Goal: Task Accomplishment & Management: Complete application form

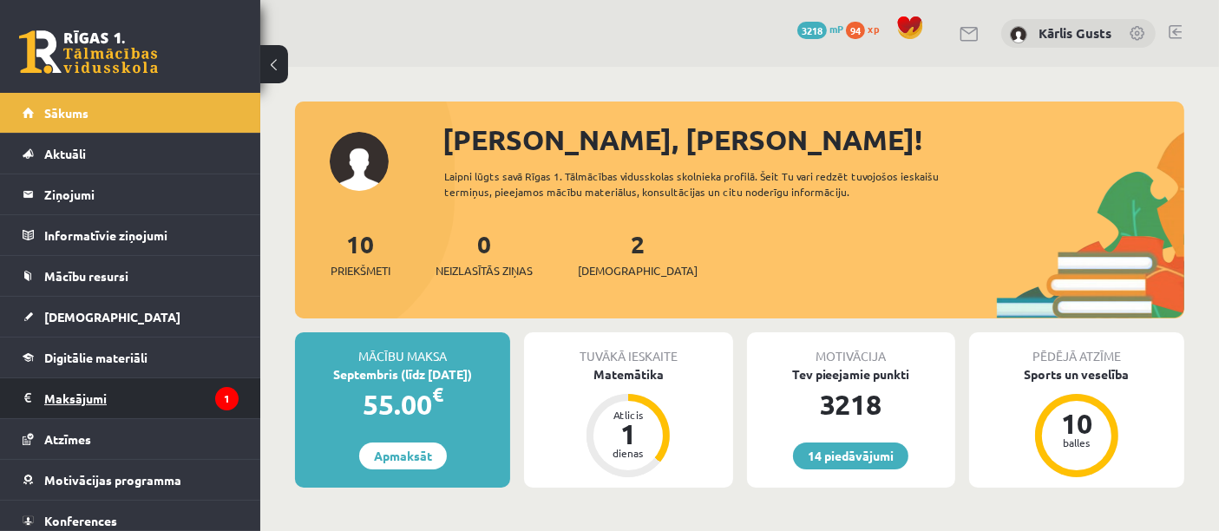
click at [162, 392] on legend "Maksājumi 1" at bounding box center [141, 398] width 194 height 40
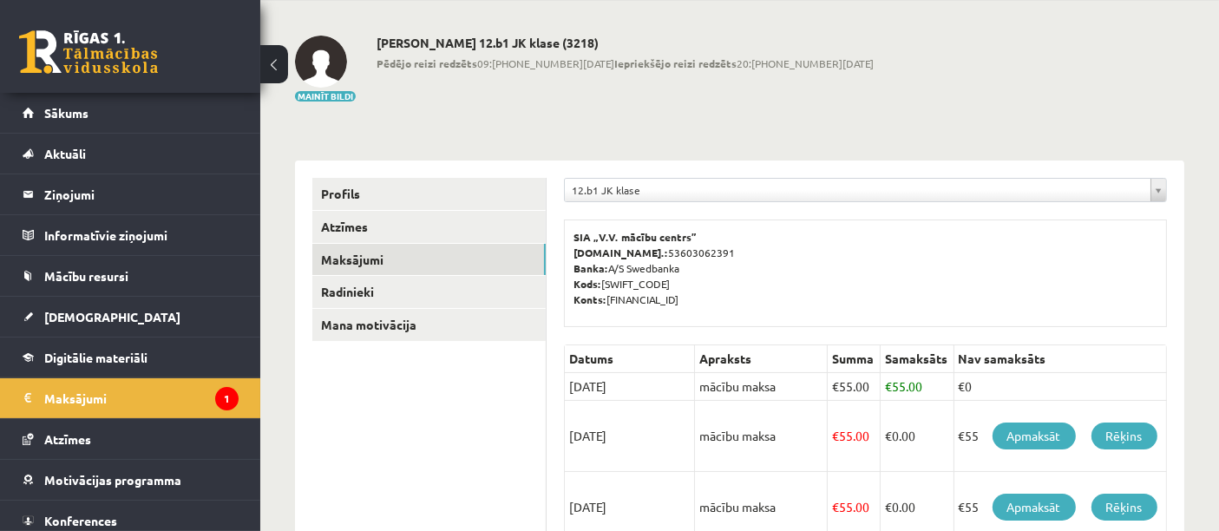
scroll to position [96, 0]
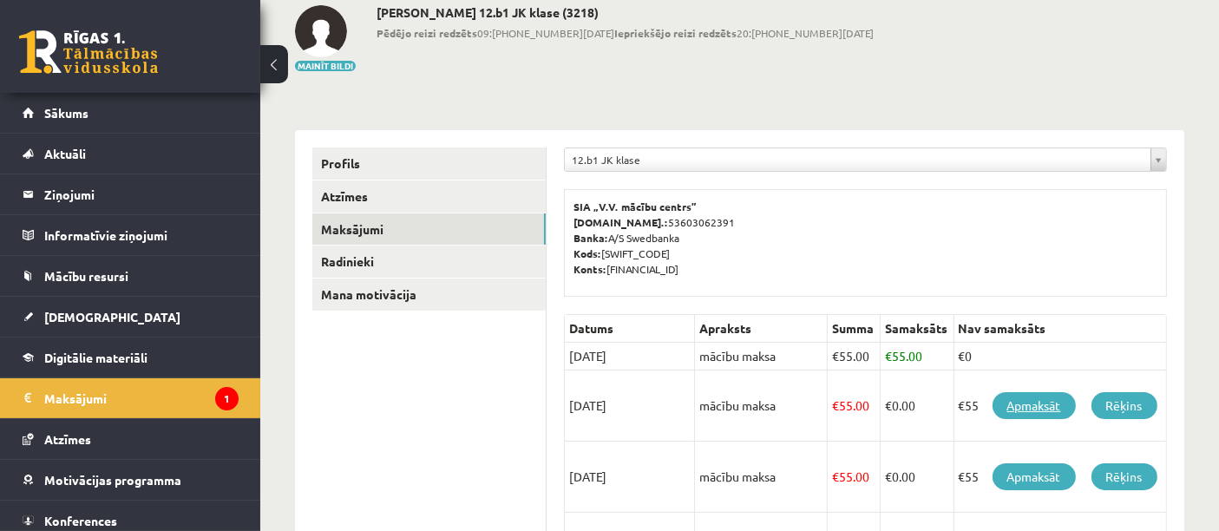
click at [1039, 403] on link "Apmaksāt" at bounding box center [1034, 405] width 83 height 27
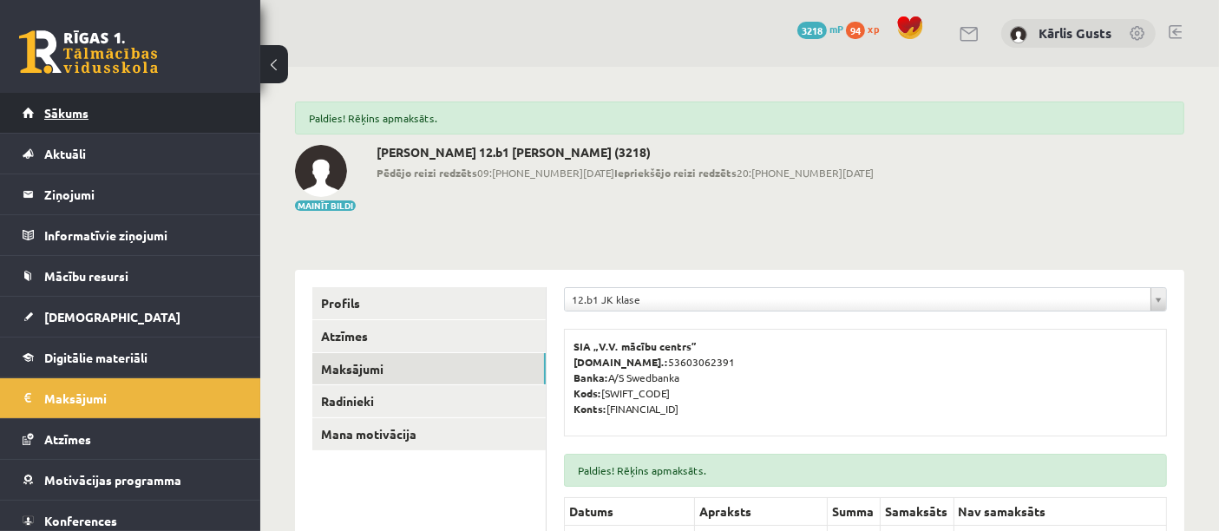
click at [46, 108] on span "Sākums" at bounding box center [66, 113] width 44 height 16
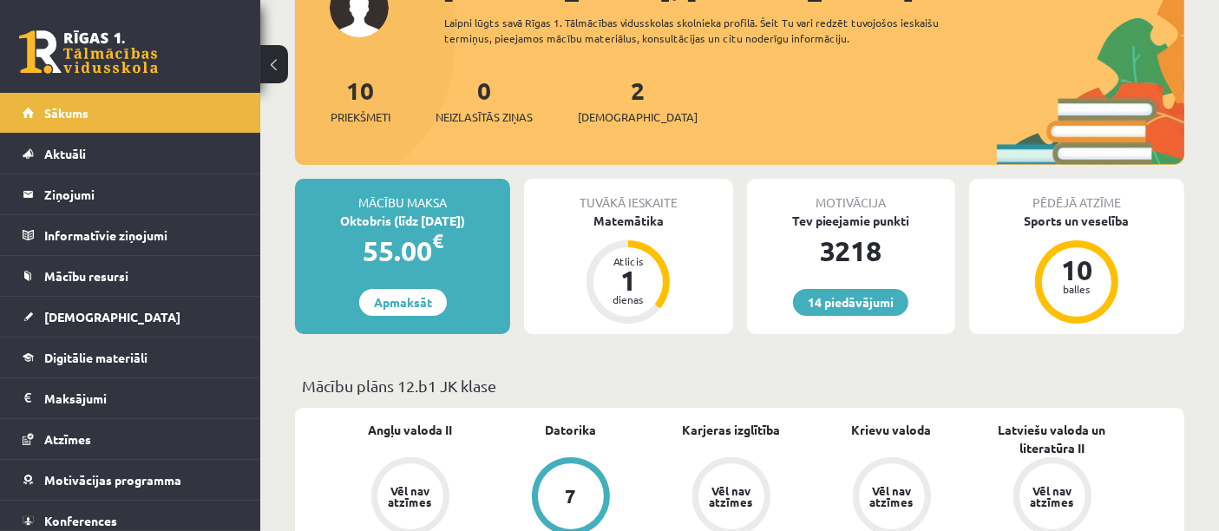
scroll to position [193, 0]
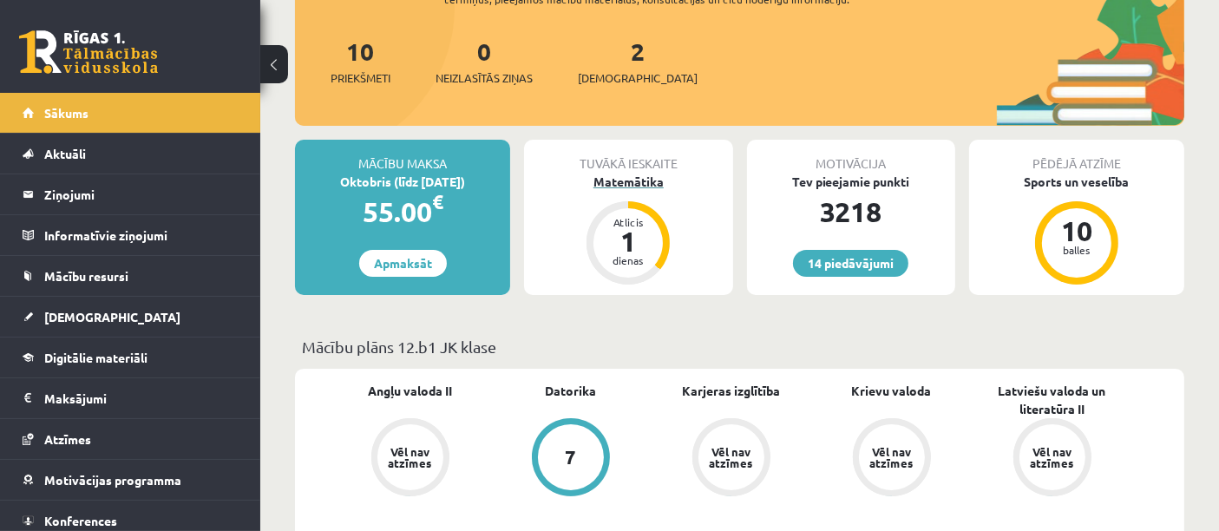
click at [631, 237] on div "1" at bounding box center [628, 241] width 52 height 28
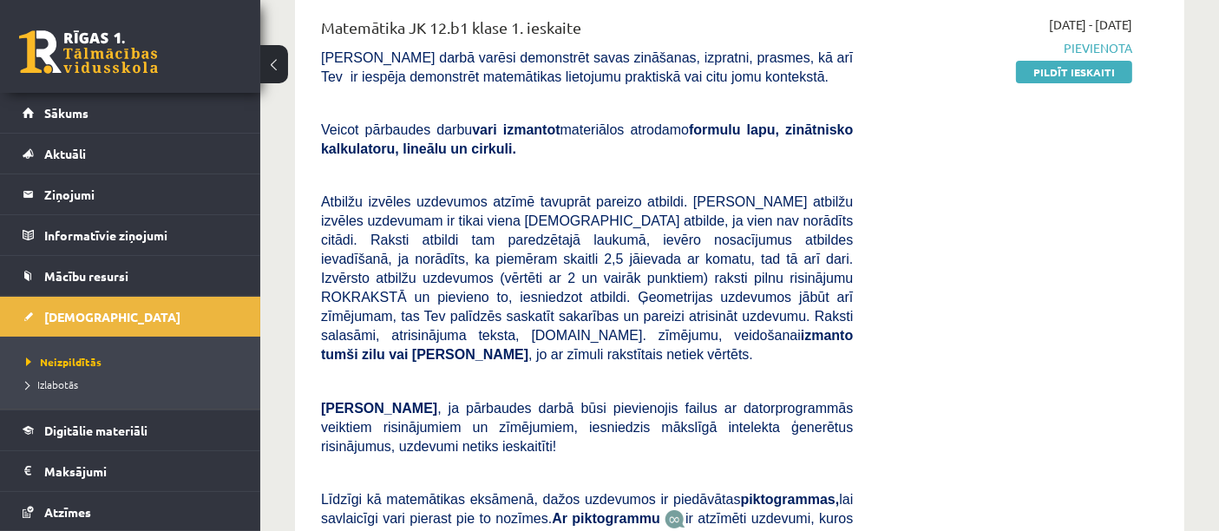
scroll to position [193, 0]
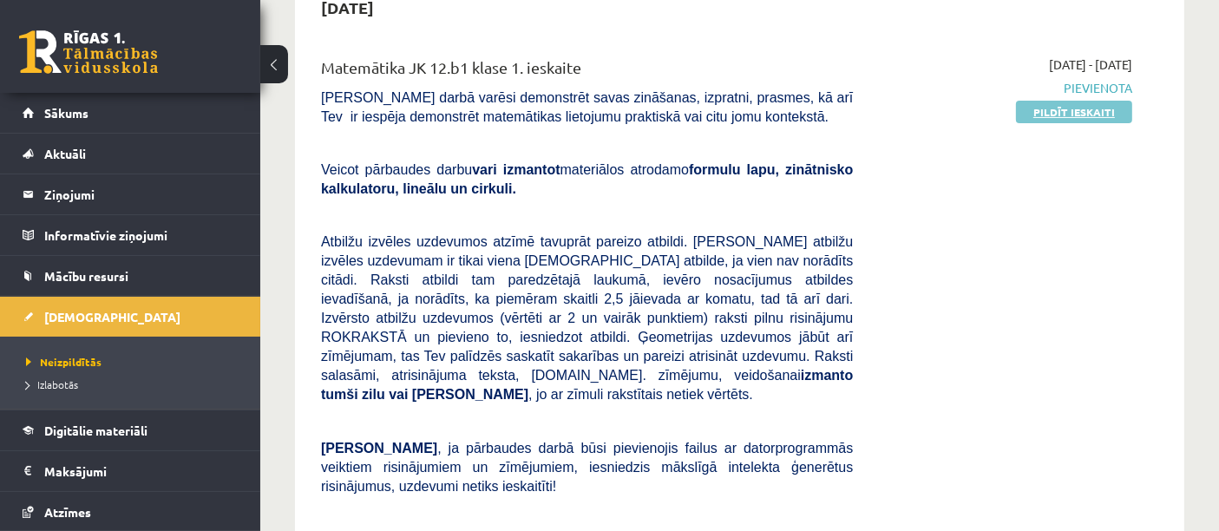
click at [1080, 117] on link "Pildīt ieskaiti" at bounding box center [1074, 112] width 116 height 23
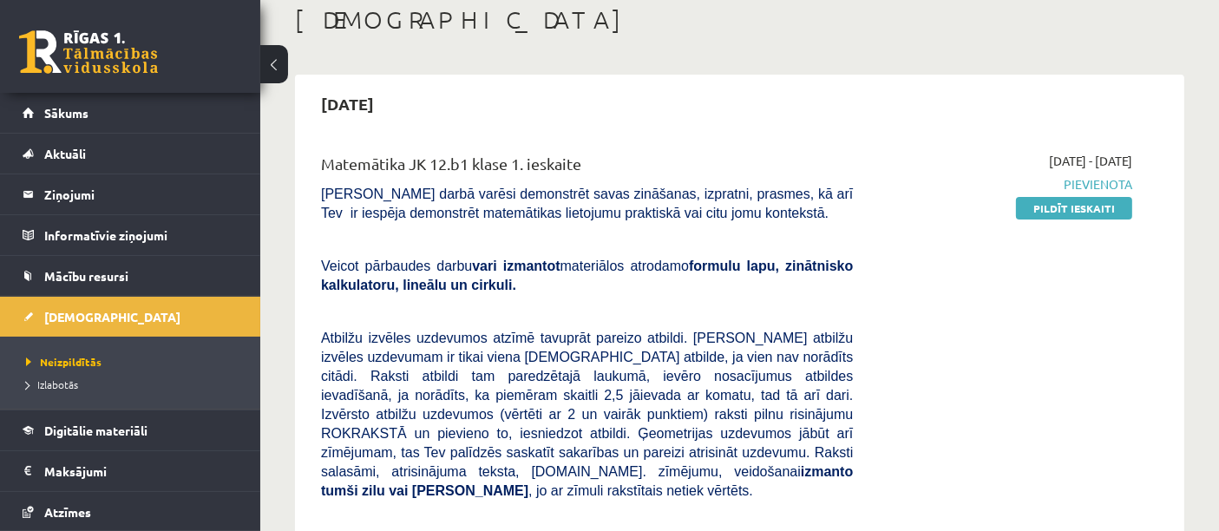
scroll to position [0, 0]
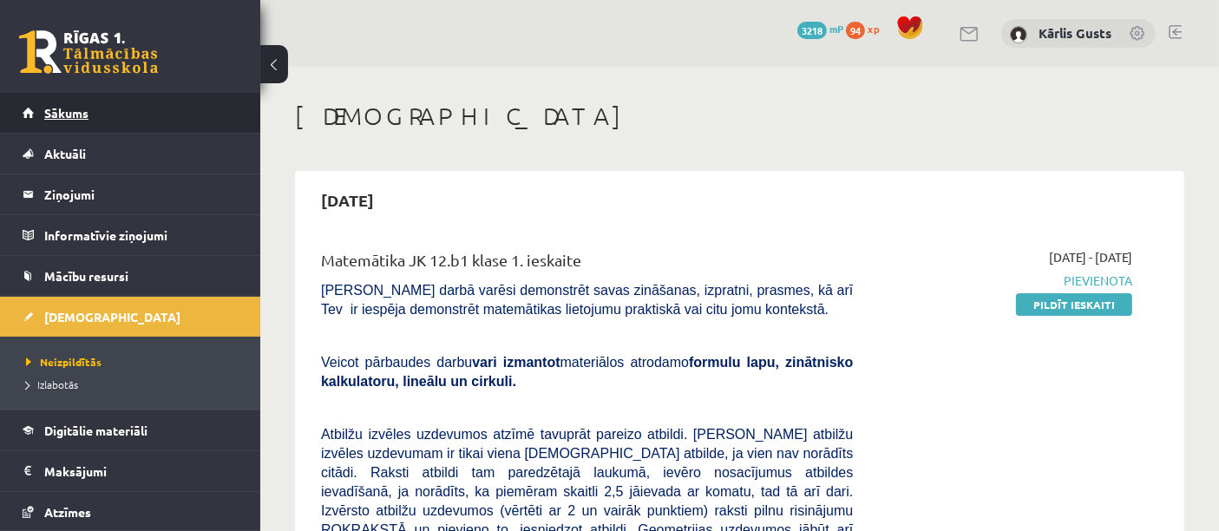
click at [139, 111] on link "Sākums" at bounding box center [131, 113] width 216 height 40
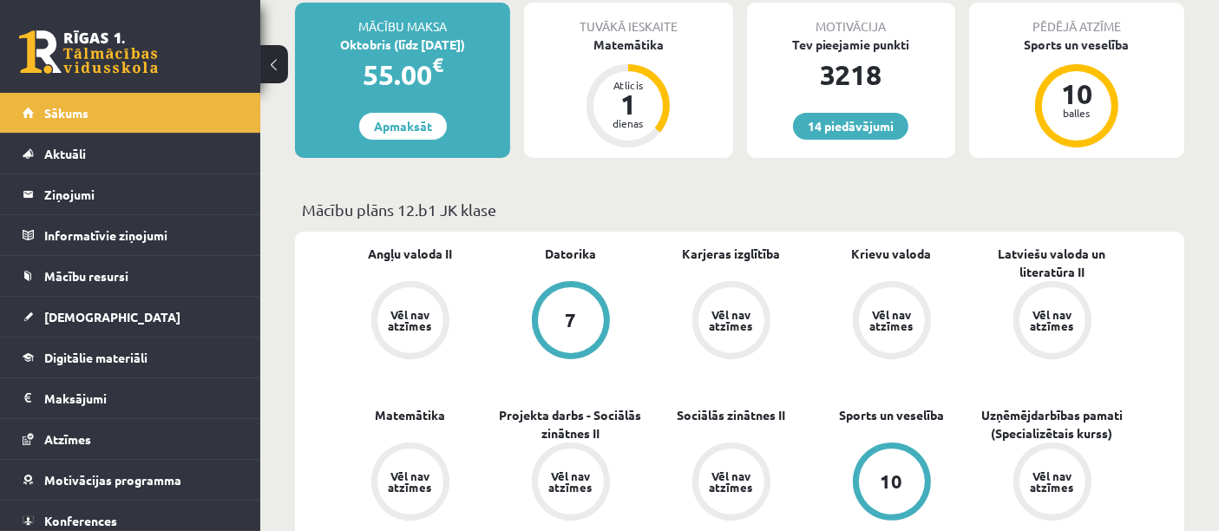
scroll to position [96, 0]
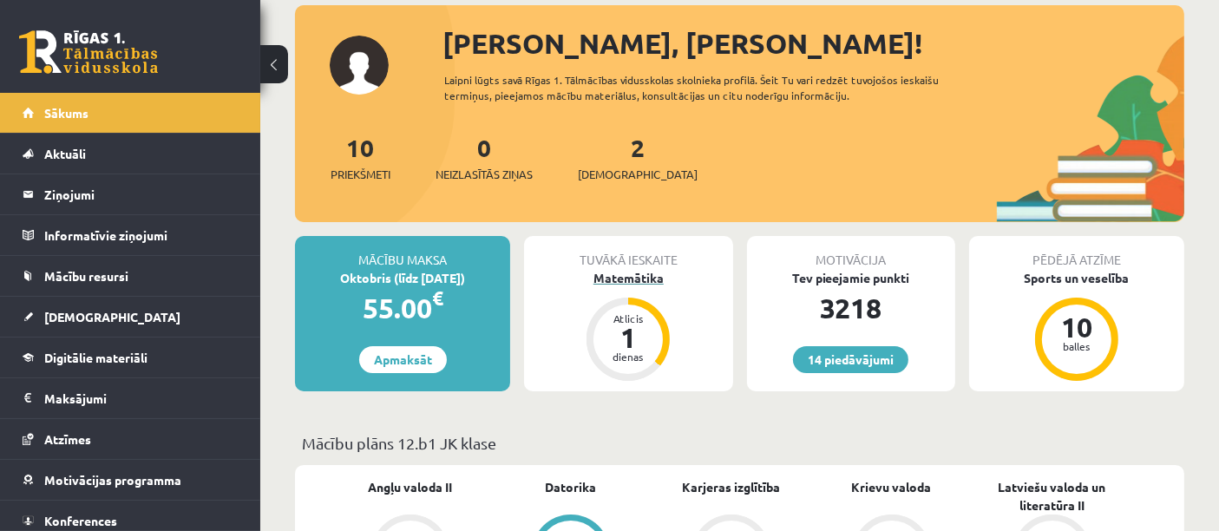
click at [621, 330] on div "1" at bounding box center [628, 338] width 52 height 28
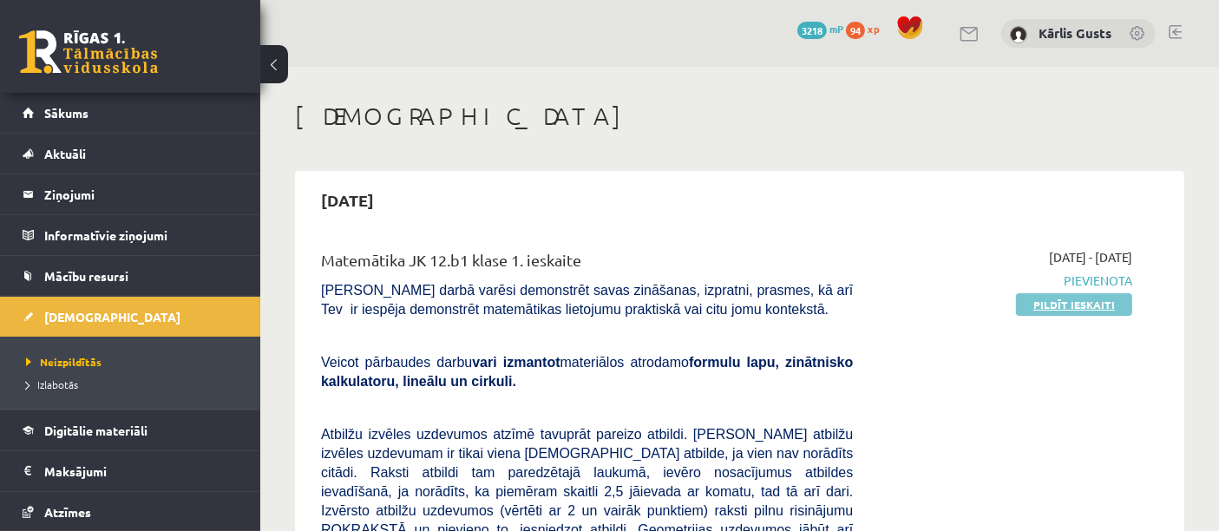
click at [1079, 304] on link "Pildīt ieskaiti" at bounding box center [1074, 304] width 116 height 23
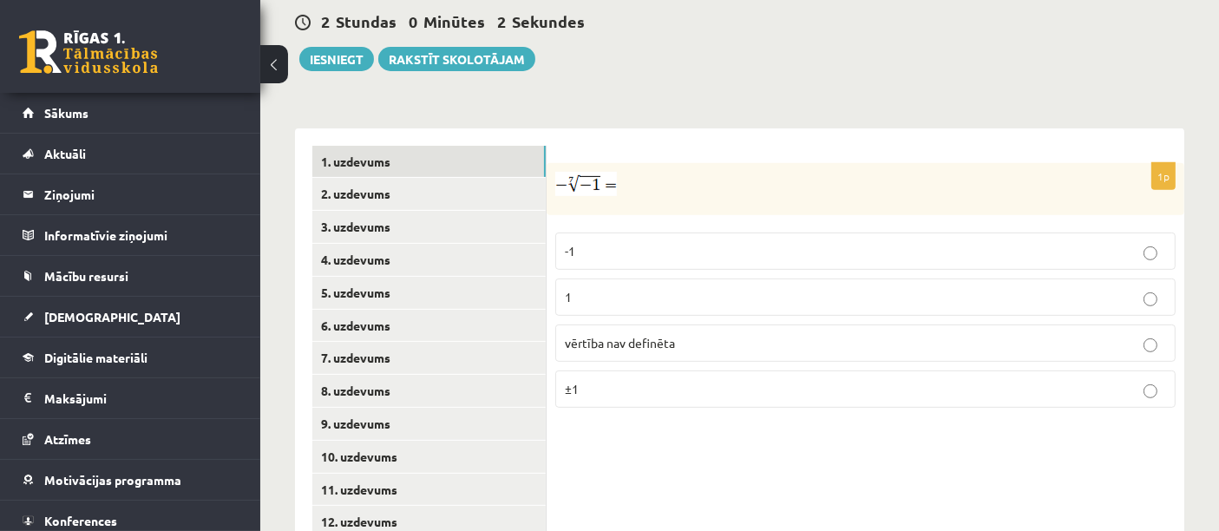
scroll to position [703, 0]
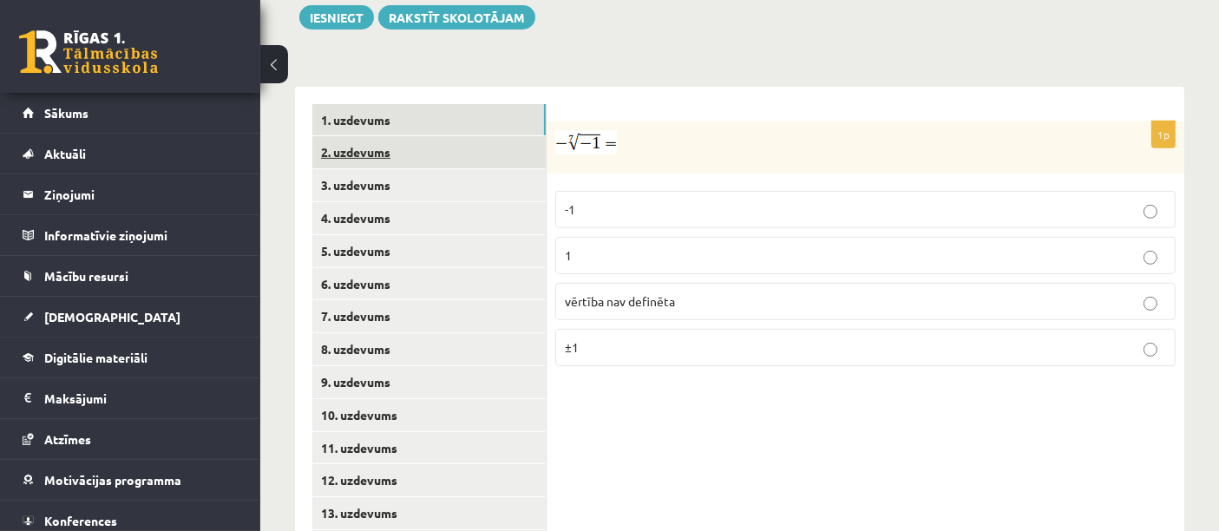
click at [399, 136] on link "2. uzdevums" at bounding box center [428, 152] width 233 height 32
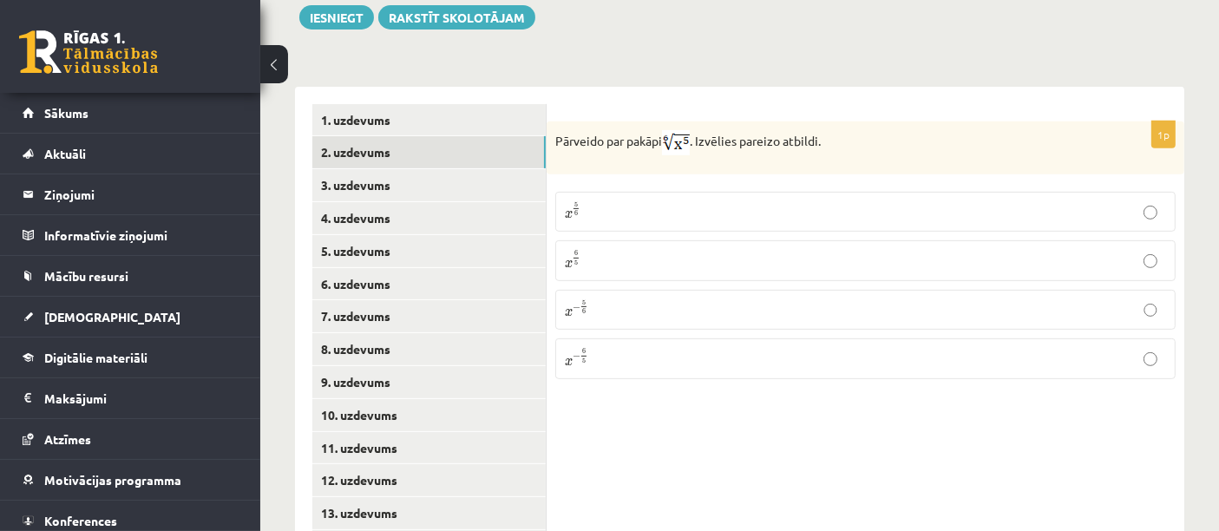
click at [640, 201] on p "x 5 6 x 5 6" at bounding box center [865, 211] width 601 height 21
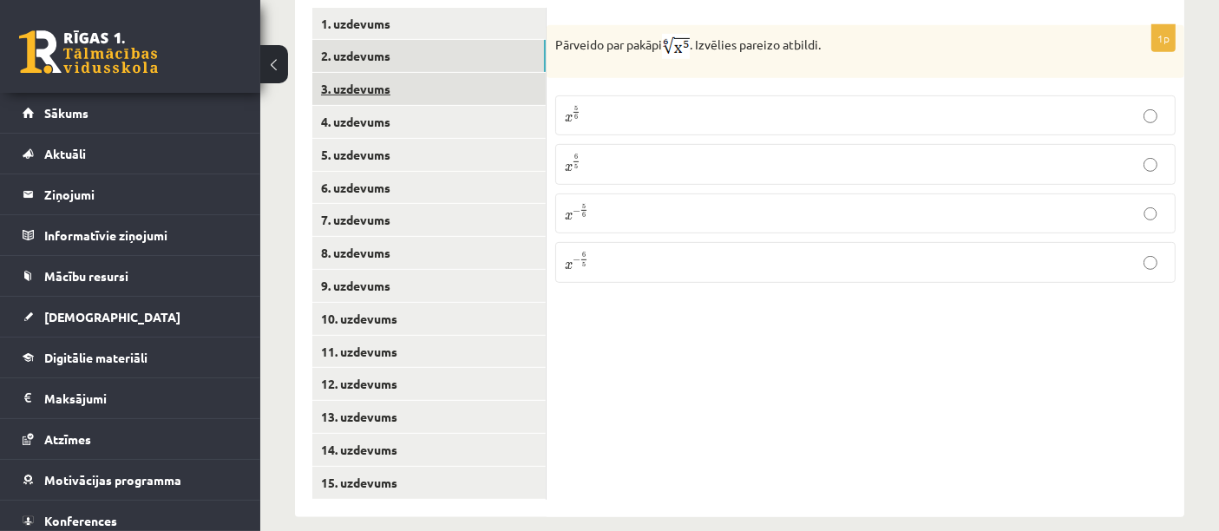
click at [407, 73] on link "3. uzdevums" at bounding box center [428, 89] width 233 height 32
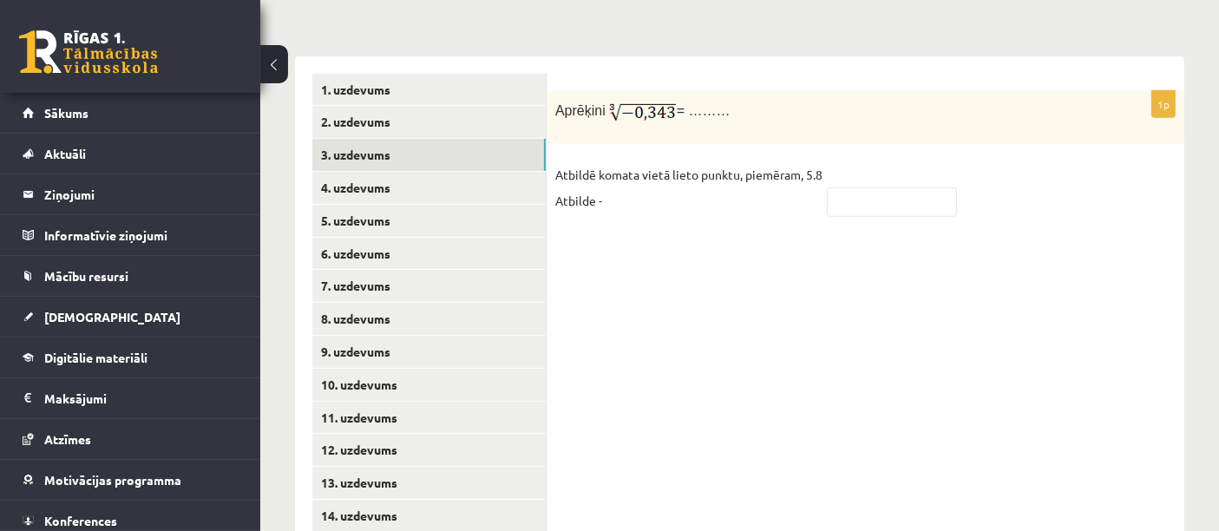
scroll to position [703, 0]
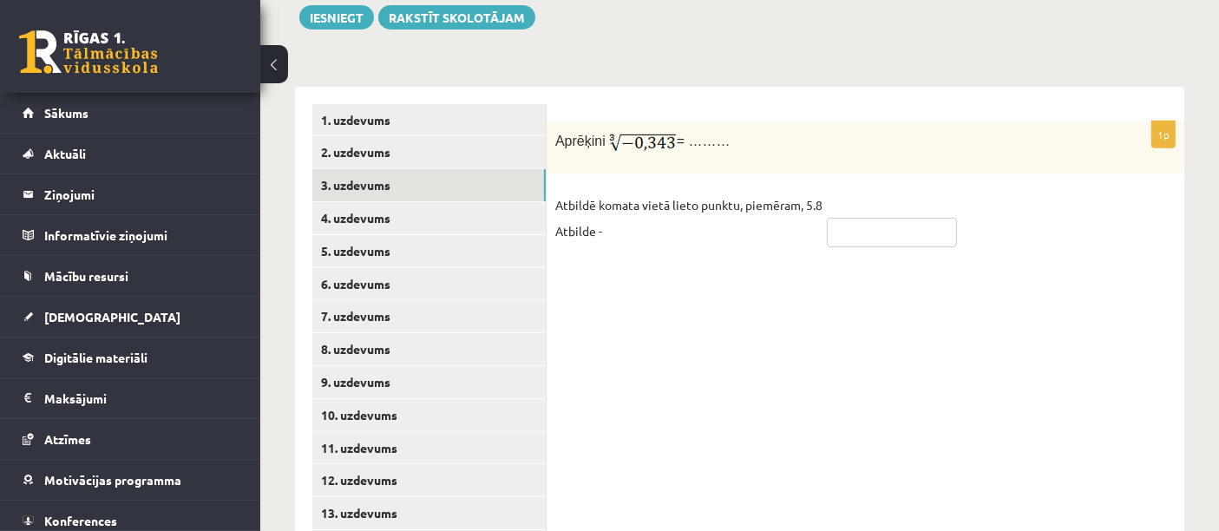
click at [875, 218] on input "text" at bounding box center [892, 233] width 130 height 30
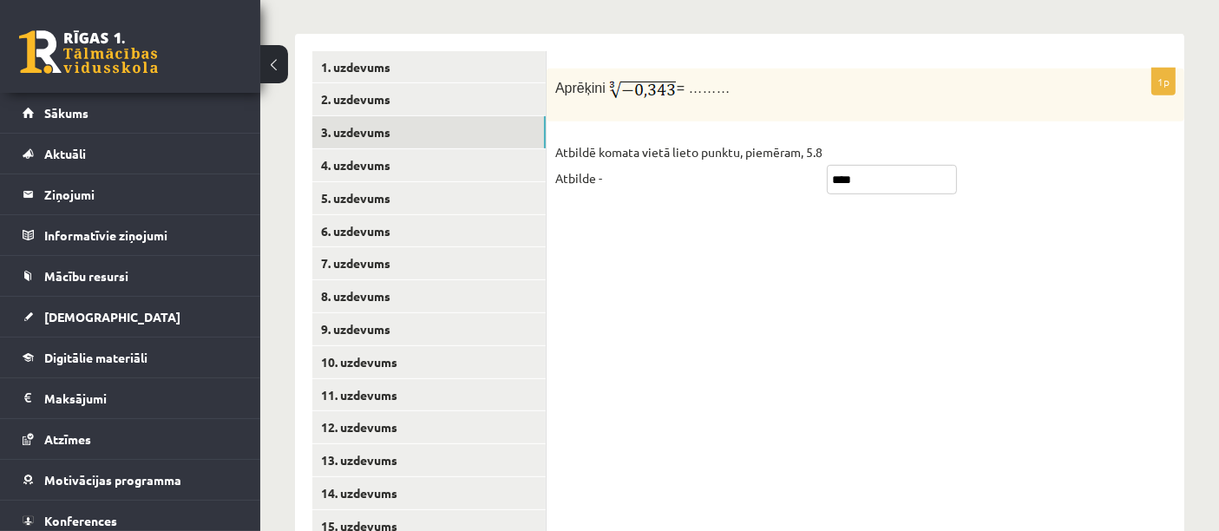
scroll to position [799, 0]
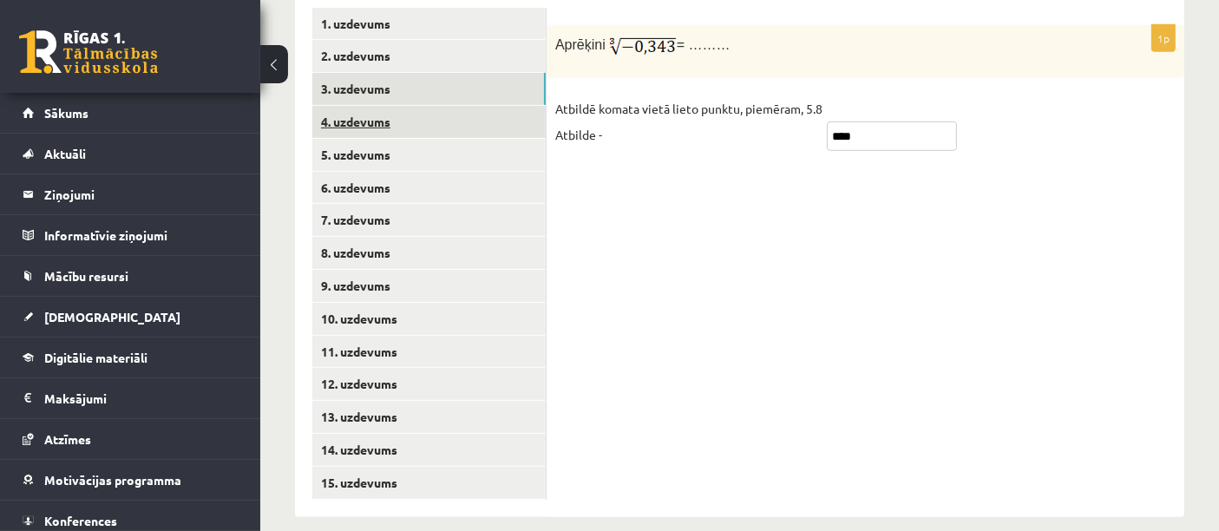
type input "****"
click at [384, 106] on link "4. uzdevums" at bounding box center [428, 122] width 233 height 32
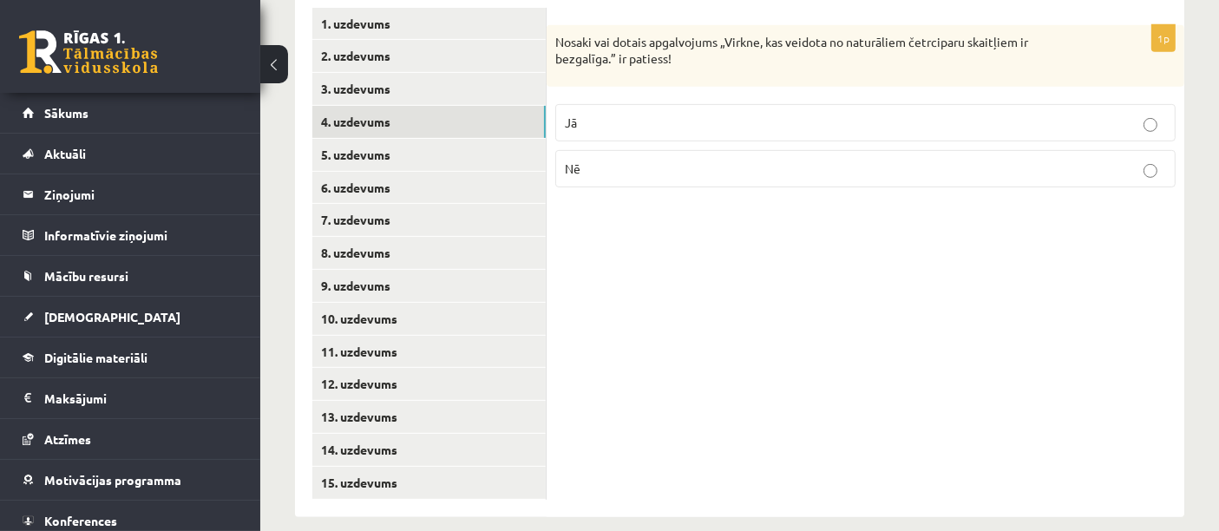
scroll to position [703, 0]
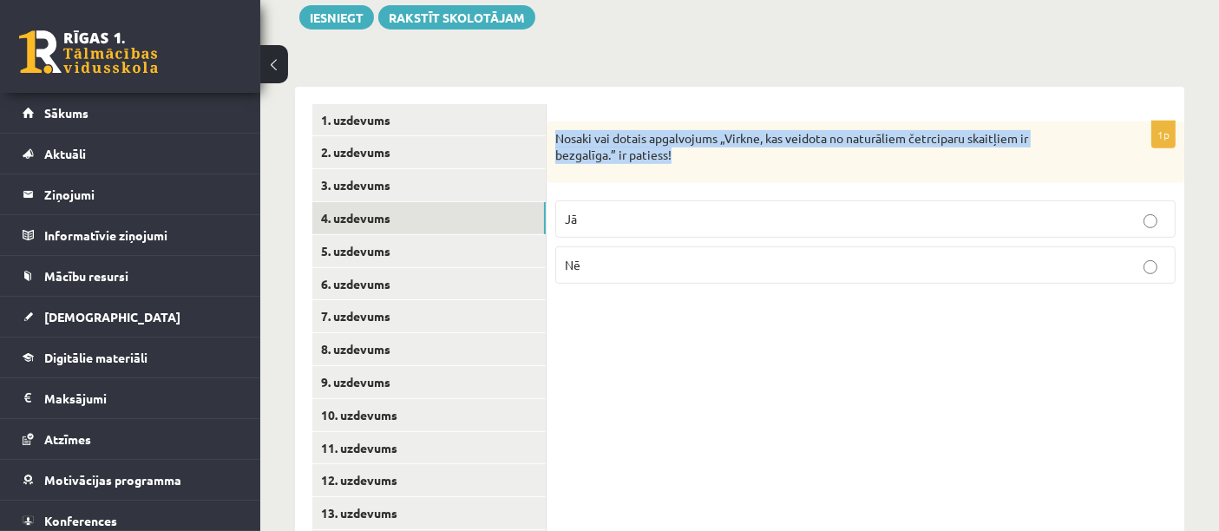
drag, startPoint x: 559, startPoint y: 113, endPoint x: 573, endPoint y: 136, distance: 27.2
click at [704, 137] on p "Nosaki vai dotais apgalvojums „Virkne, kas veidota no naturāliem četrciparu ska…" at bounding box center [822, 147] width 534 height 34
copy p "Nosaki vai dotais apgalvojums „Virkne, kas veidota no naturāliem četrciparu ska…"
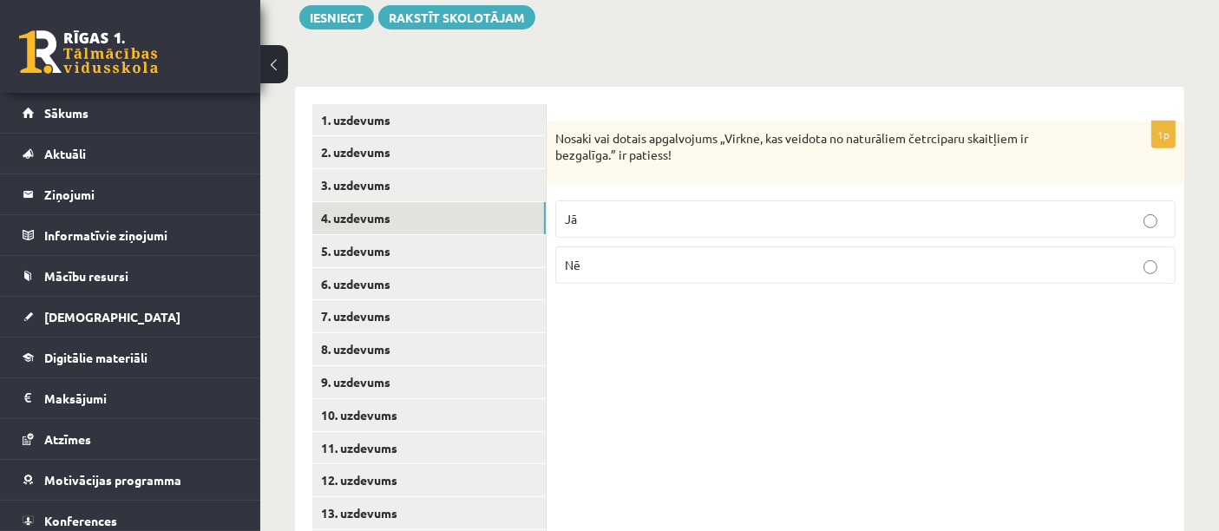
click at [622, 256] on p "Nē" at bounding box center [865, 265] width 601 height 18
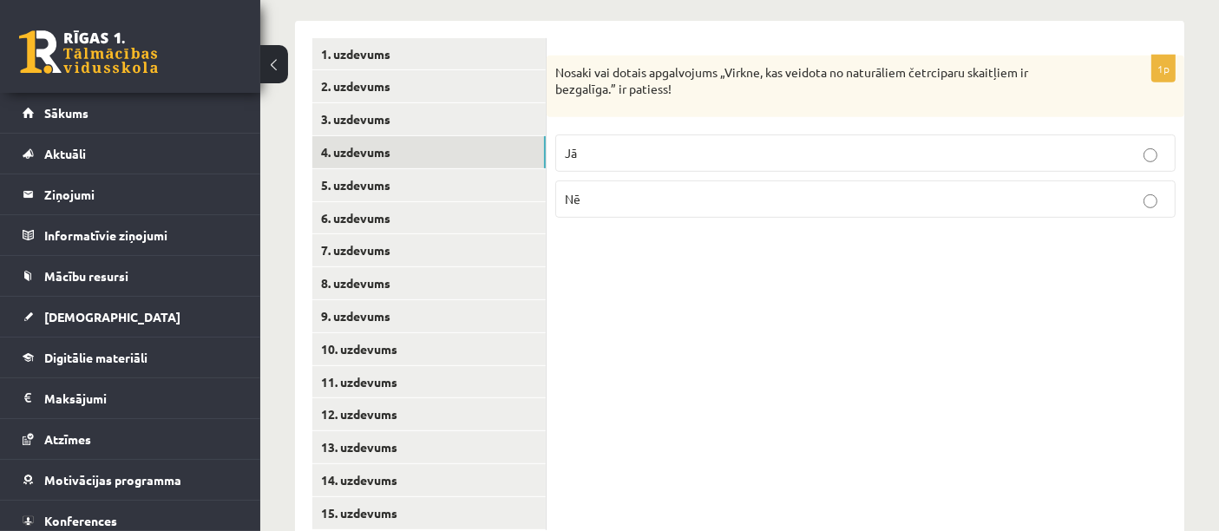
scroll to position [799, 0]
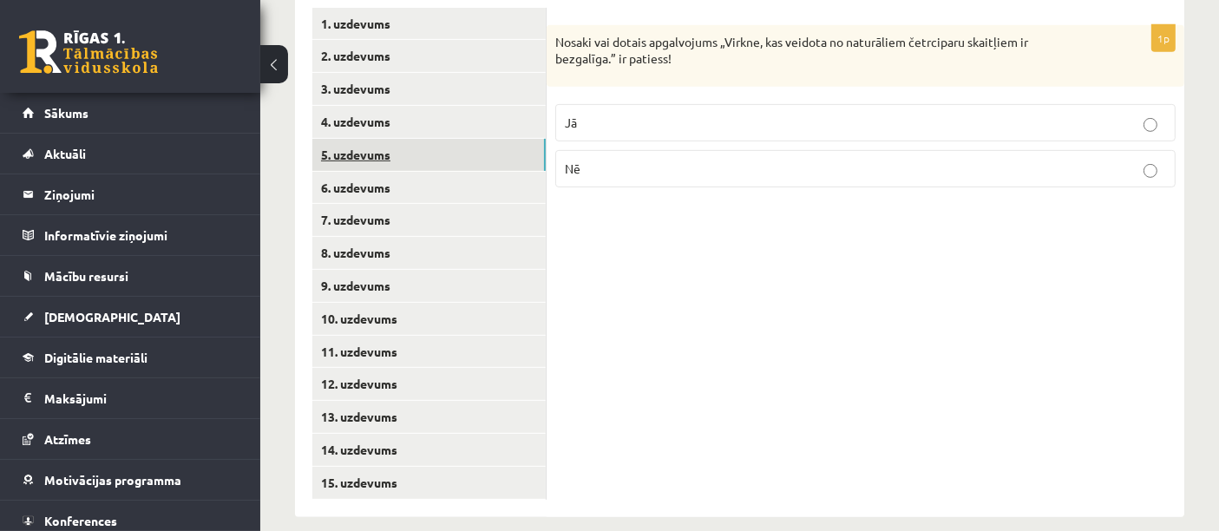
click at [373, 139] on link "5. uzdevums" at bounding box center [428, 155] width 233 height 32
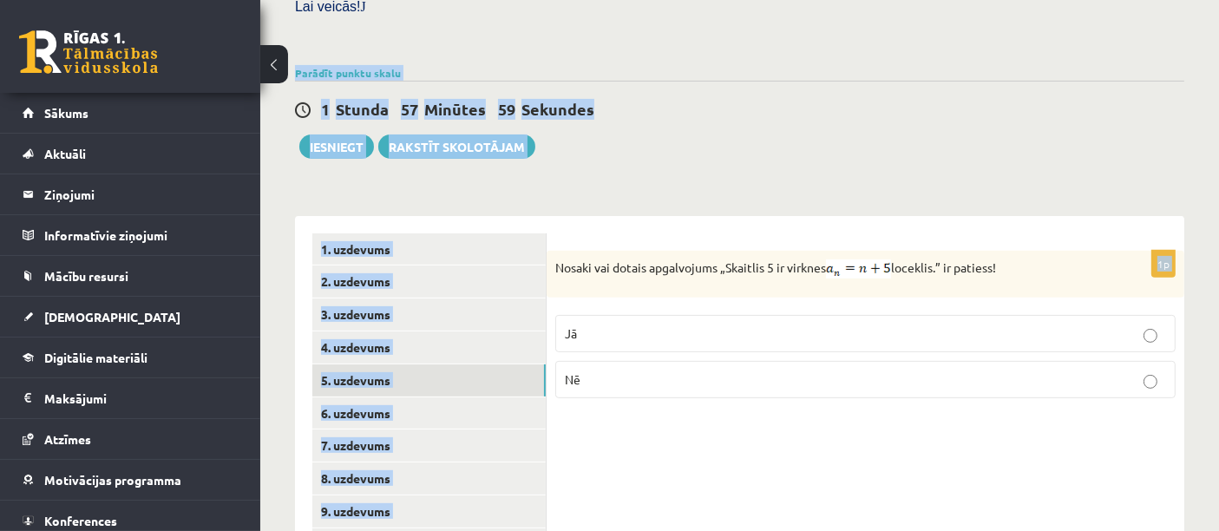
scroll to position [563, 0]
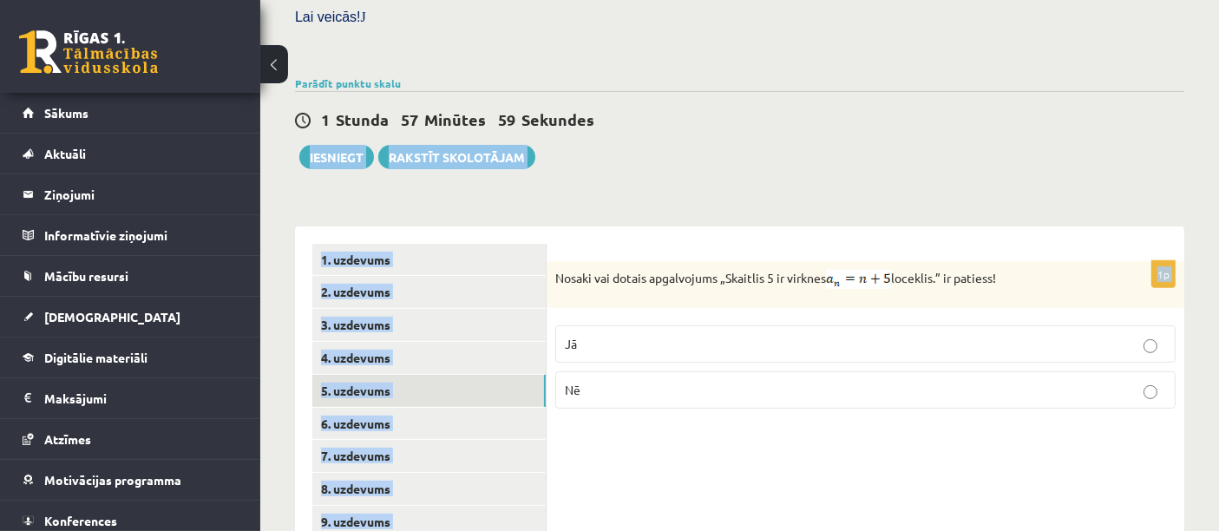
drag, startPoint x: 554, startPoint y: 16, endPoint x: 909, endPoint y: 120, distance: 370.7
click at [909, 120] on div "Matemātika JK 12.b1 klase 1. ieskaite , [PERSON_NAME] (12.b1 JK klase) [PERSON_…" at bounding box center [739, 146] width 959 height 1284
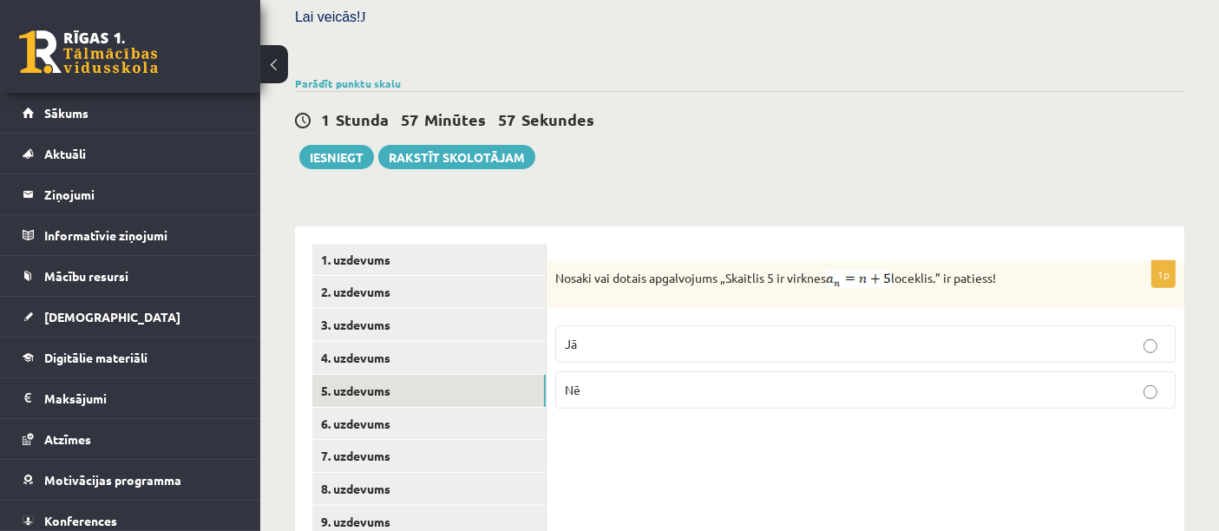
click at [714, 159] on div "Matemātika JK 12.b1 klase 1. ieskaite , [PERSON_NAME] (12.b1 JK klase) [PERSON_…" at bounding box center [739, 146] width 959 height 1284
click at [1141, 381] on p "Nē" at bounding box center [865, 390] width 601 height 18
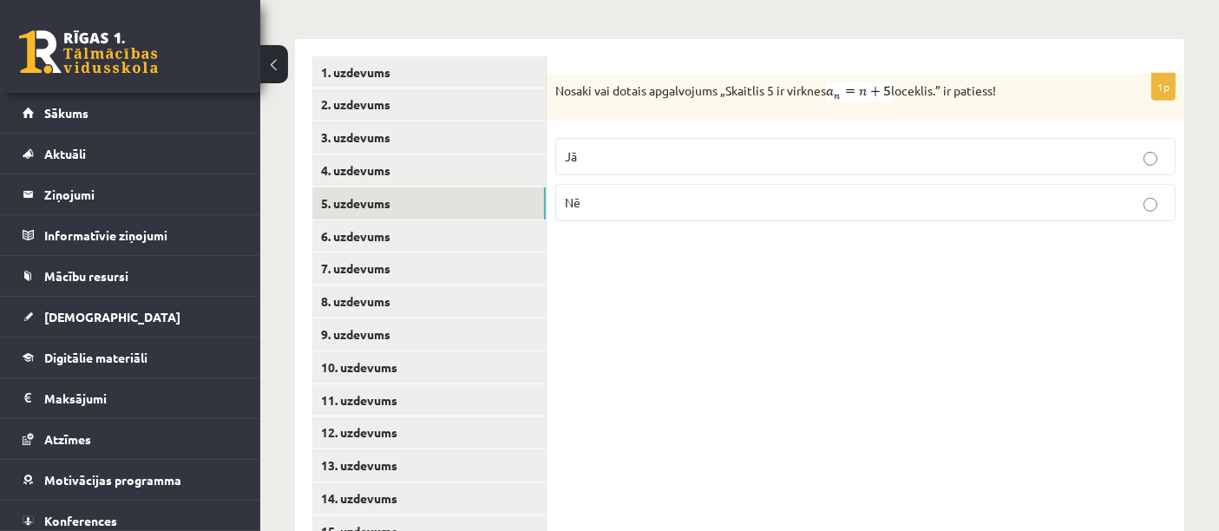
scroll to position [756, 0]
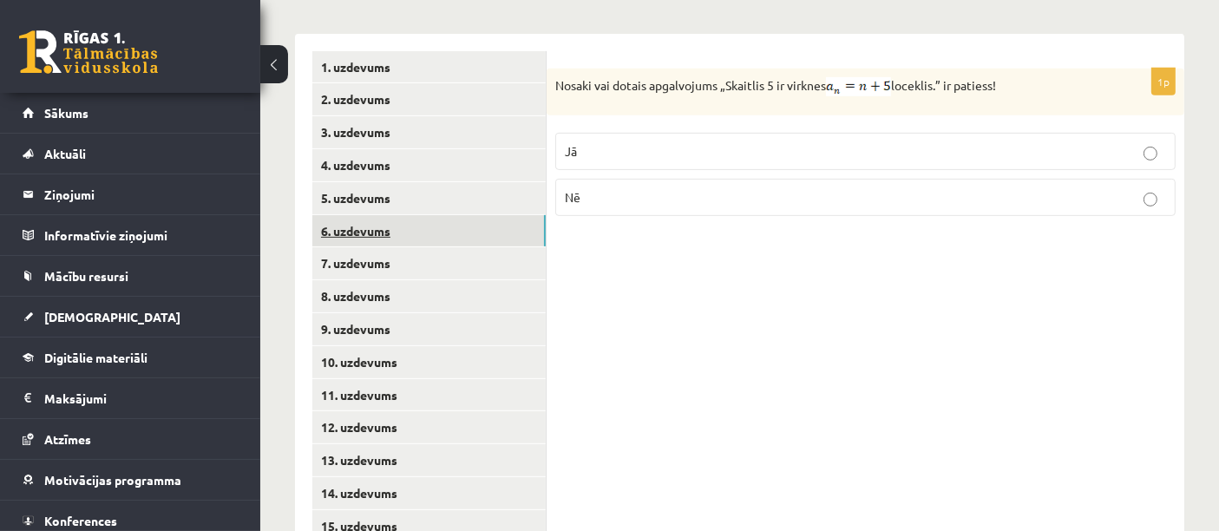
click at [426, 215] on link "6. uzdevums" at bounding box center [428, 231] width 233 height 32
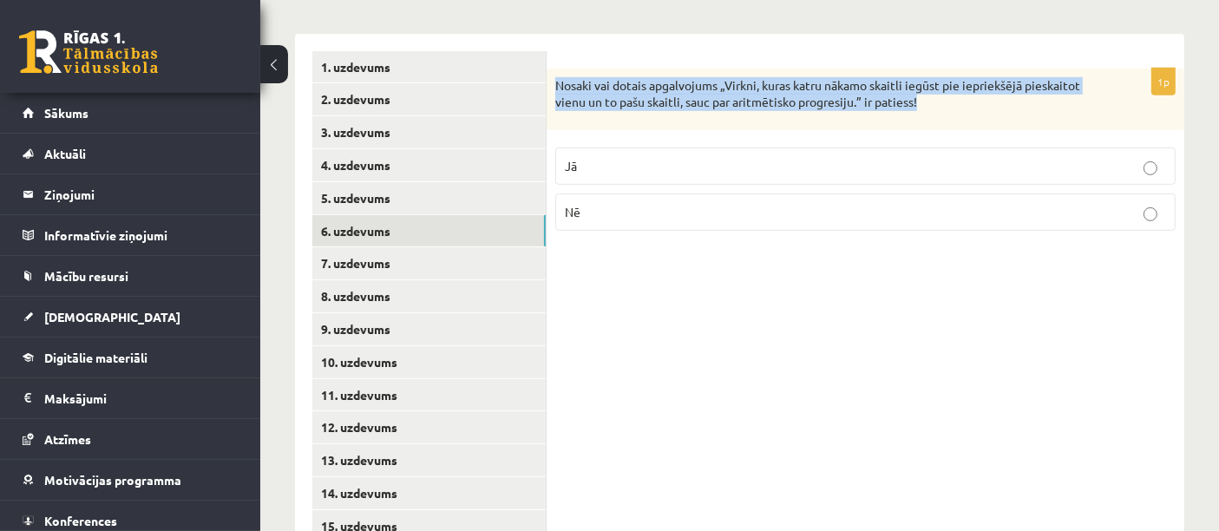
drag, startPoint x: 555, startPoint y: 64, endPoint x: 923, endPoint y: 87, distance: 369.5
click at [958, 88] on p "Nosaki vai dotais apgalvojums „Virkni, kuras katru nākamo skaitli iegūst pie ie…" at bounding box center [822, 94] width 534 height 34
copy p "Nosaki vai dotais apgalvojums „Virkni, kuras katru nākamo skaitli iegūst pie ie…"
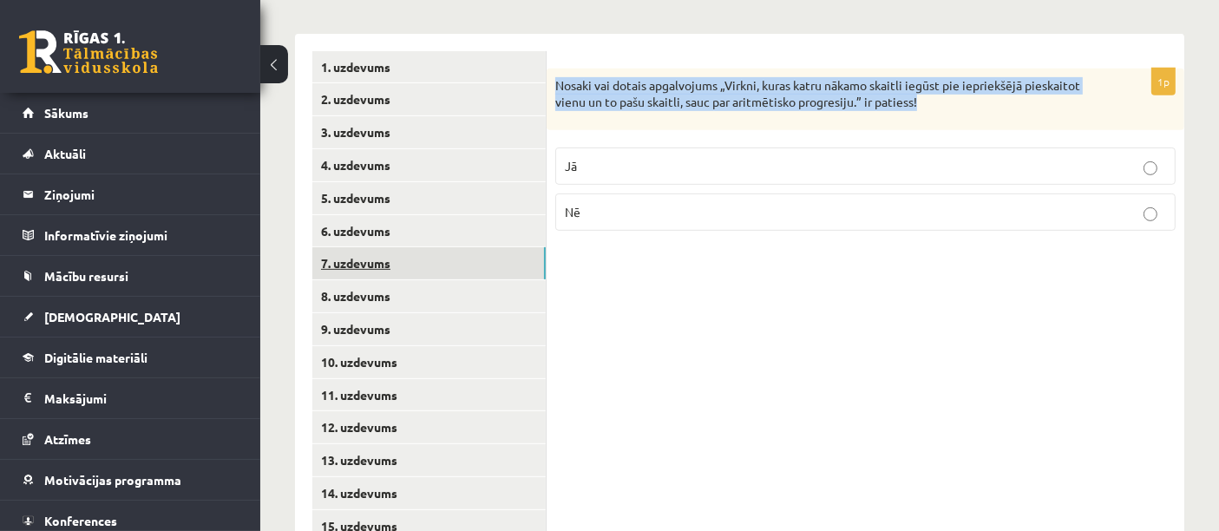
click at [363, 247] on link "7. uzdevums" at bounding box center [428, 263] width 233 height 32
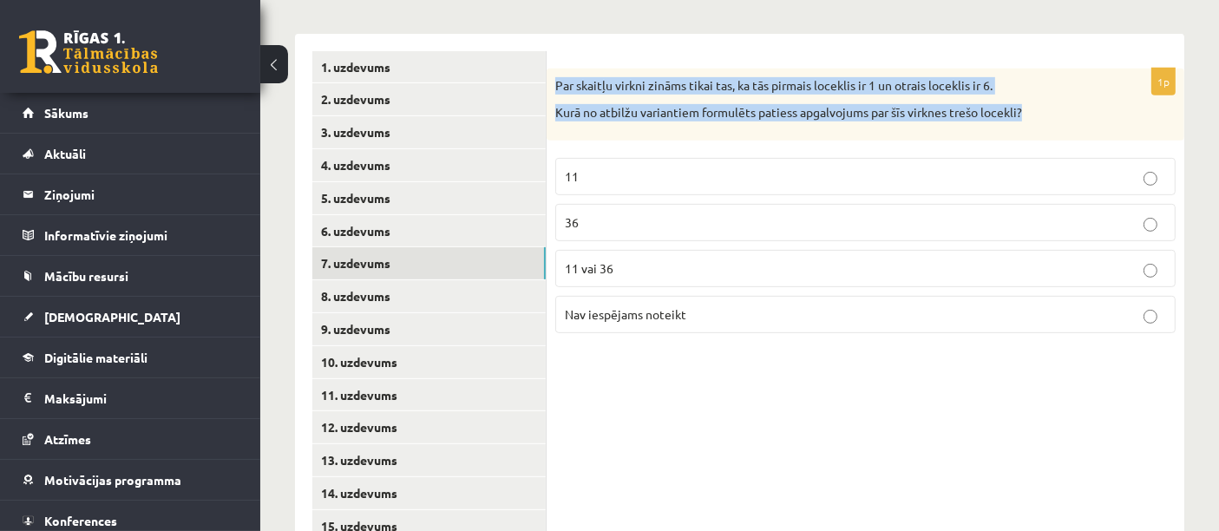
drag, startPoint x: 556, startPoint y: 58, endPoint x: 981, endPoint y: 75, distance: 424.7
click at [1047, 83] on div "Par skaitļu virkni zināms tikai tas, ka tās pirmais loceklis ir 1 un otrais loc…" at bounding box center [866, 105] width 638 height 72
copy div "Par skaitļu virkni zināms tikai tas, ka tās pirmais loceklis ir 1 un otrais loc…"
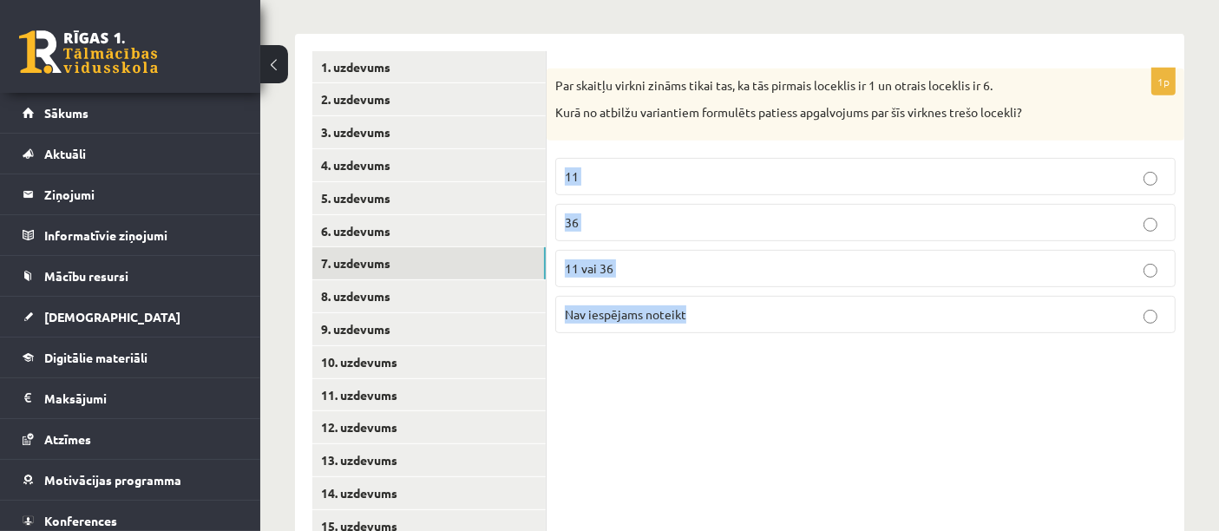
drag, startPoint x: 624, startPoint y: 207, endPoint x: 731, endPoint y: 287, distance: 133.8
click at [739, 293] on fieldset "11 36 11 vai 36 Nav iespējams noteikt" at bounding box center [865, 243] width 620 height 189
copy fieldset "11 36 11 vai 36 Nav iespējams noteikt"
click at [1039, 305] on p "Nav iespējams noteikt" at bounding box center [865, 314] width 601 height 18
click at [437, 280] on link "8. uzdevums" at bounding box center [428, 296] width 233 height 32
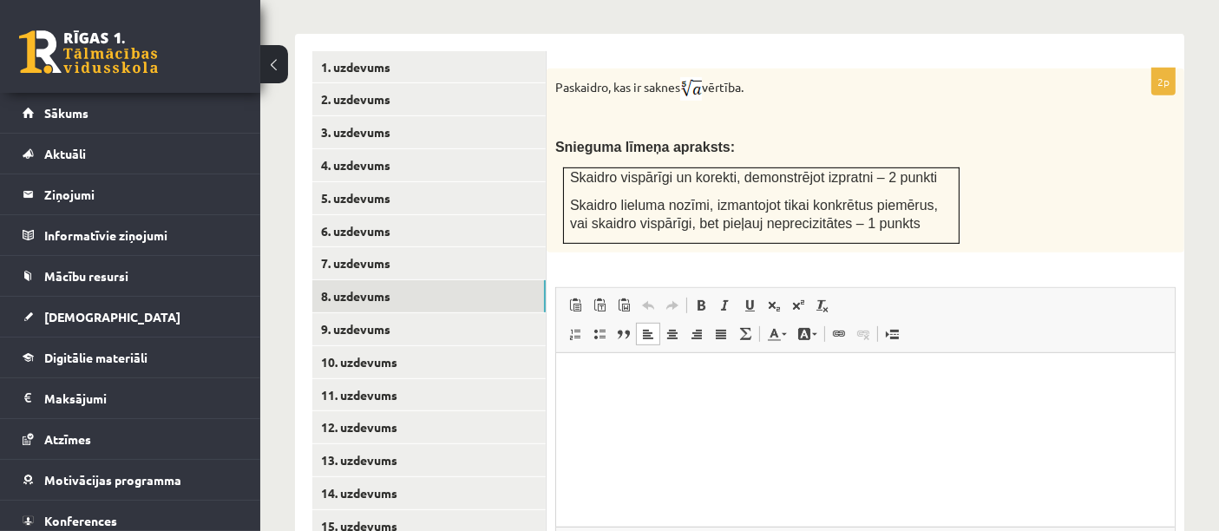
click at [625, 384] on p "Editor, wiswyg-editor-user-answer-47024821626400" at bounding box center [865, 379] width 584 height 18
click at [594, 388] on html at bounding box center [864, 378] width 619 height 53
click at [607, 396] on html "**********" at bounding box center [864, 378] width 619 height 53
drag, startPoint x: 691, startPoint y: 373, endPoint x: 687, endPoint y: 397, distance: 24.5
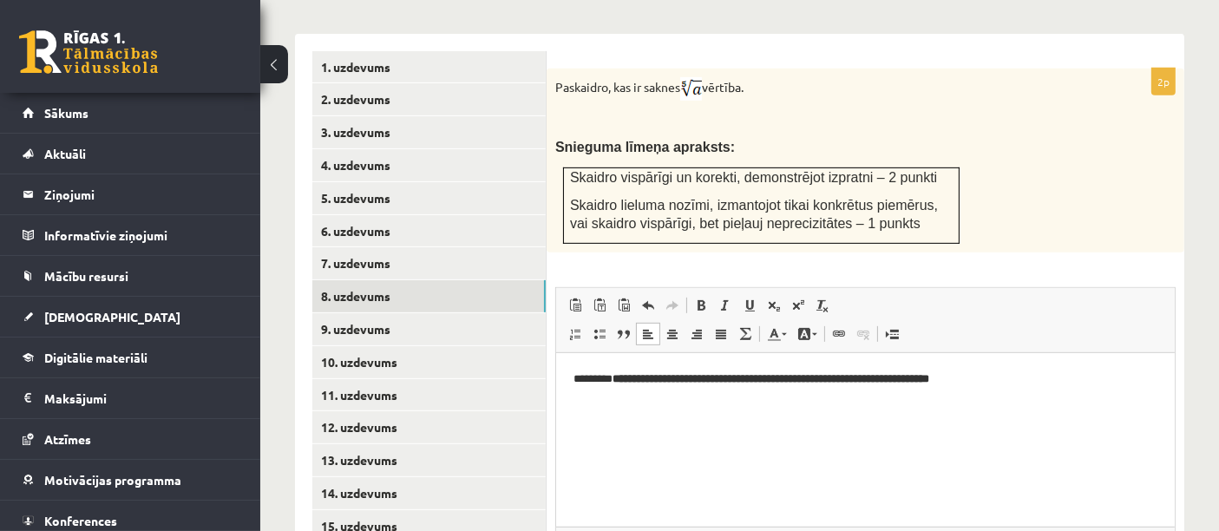
click at [691, 383] on strong "**********" at bounding box center [770, 377] width 317 height 11
click at [903, 380] on p "**********" at bounding box center [865, 379] width 585 height 18
drag, startPoint x: 853, startPoint y: 383, endPoint x: 591, endPoint y: 395, distance: 262.4
click at [574, 405] on html "**********" at bounding box center [864, 378] width 619 height 53
click at [773, 405] on html "**********" at bounding box center [864, 378] width 619 height 53
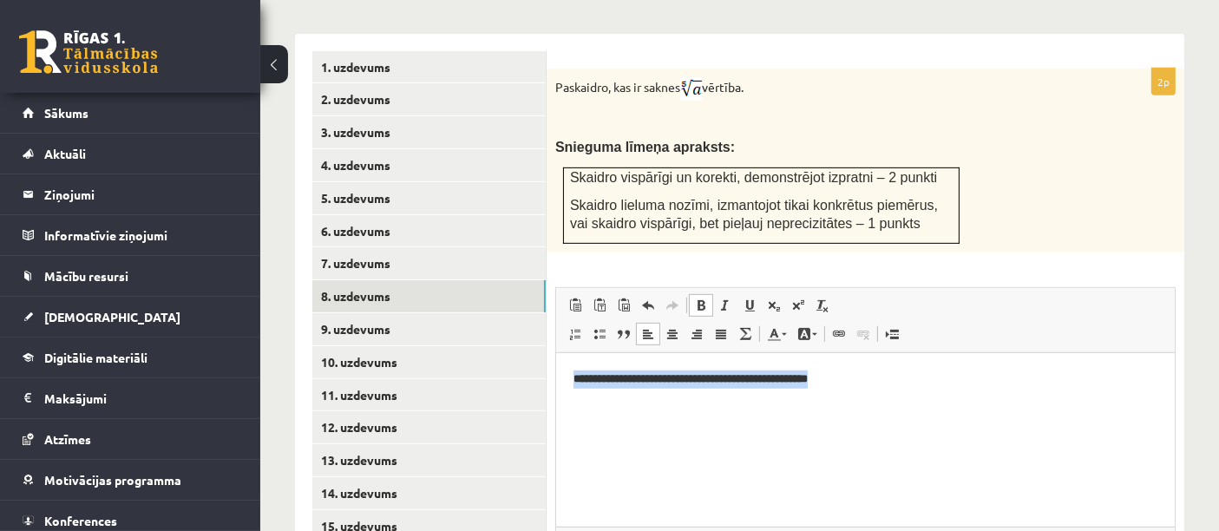
drag, startPoint x: 895, startPoint y: 388, endPoint x: 495, endPoint y: 389, distance: 400.1
click at [555, 389] on html "**********" at bounding box center [864, 378] width 619 height 53
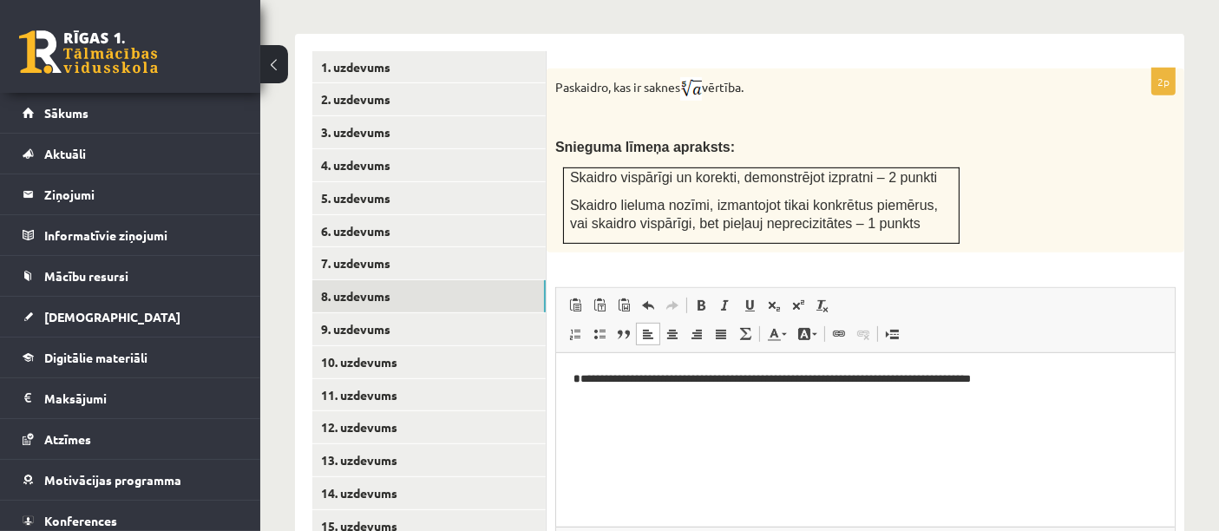
click at [581, 381] on p "**********" at bounding box center [865, 379] width 585 height 18
click at [1001, 380] on p "**********" at bounding box center [865, 379] width 585 height 18
drag, startPoint x: 678, startPoint y: 377, endPoint x: 686, endPoint y: 391, distance: 15.2
click at [681, 383] on p "**********" at bounding box center [865, 379] width 585 height 18
drag, startPoint x: 689, startPoint y: 62, endPoint x: 706, endPoint y: 65, distance: 17.7
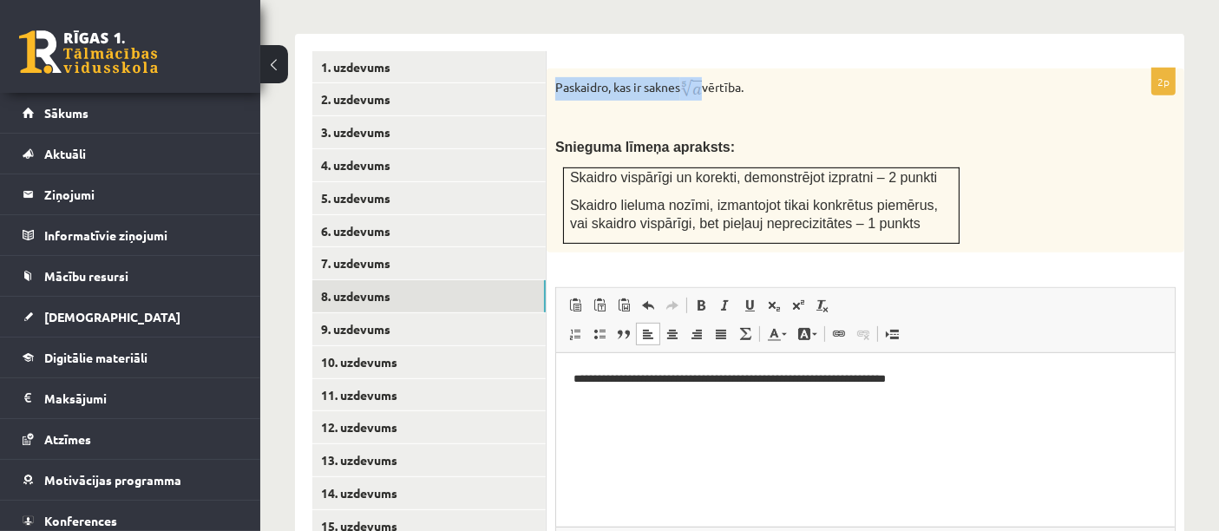
click at [706, 77] on p "Paskaidro, kas ir saknes vērtība." at bounding box center [822, 88] width 534 height 23
click at [605, 377] on p "**********" at bounding box center [865, 379] width 585 height 18
drag, startPoint x: 631, startPoint y: 439, endPoint x: 609, endPoint y: 412, distance: 34.6
click at [627, 405] on html "**********" at bounding box center [864, 378] width 619 height 53
click at [608, 376] on p "**********" at bounding box center [865, 379] width 585 height 18
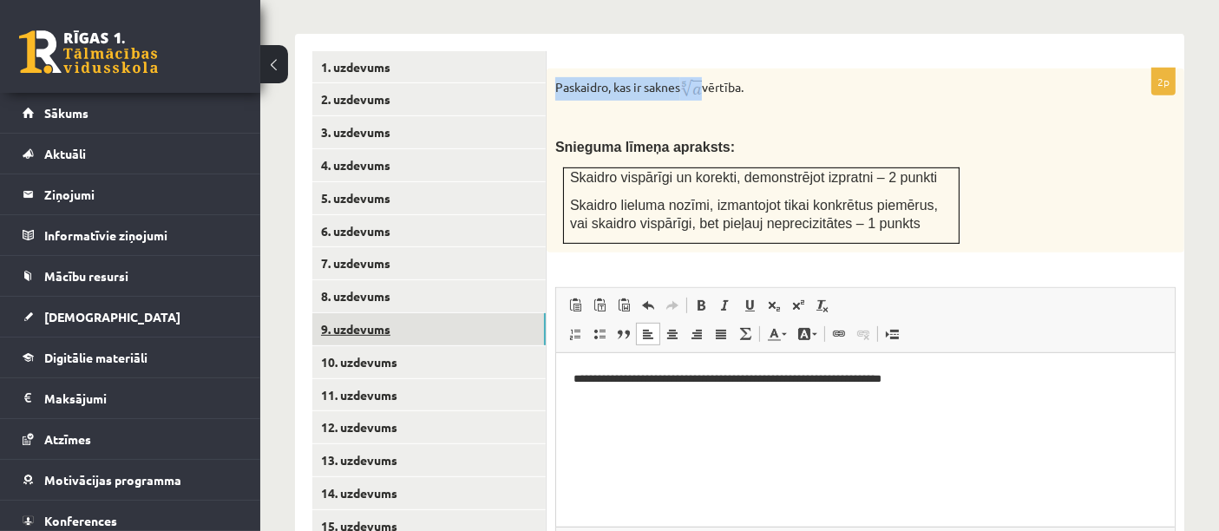
click at [402, 313] on link "9. uzdevums" at bounding box center [428, 329] width 233 height 32
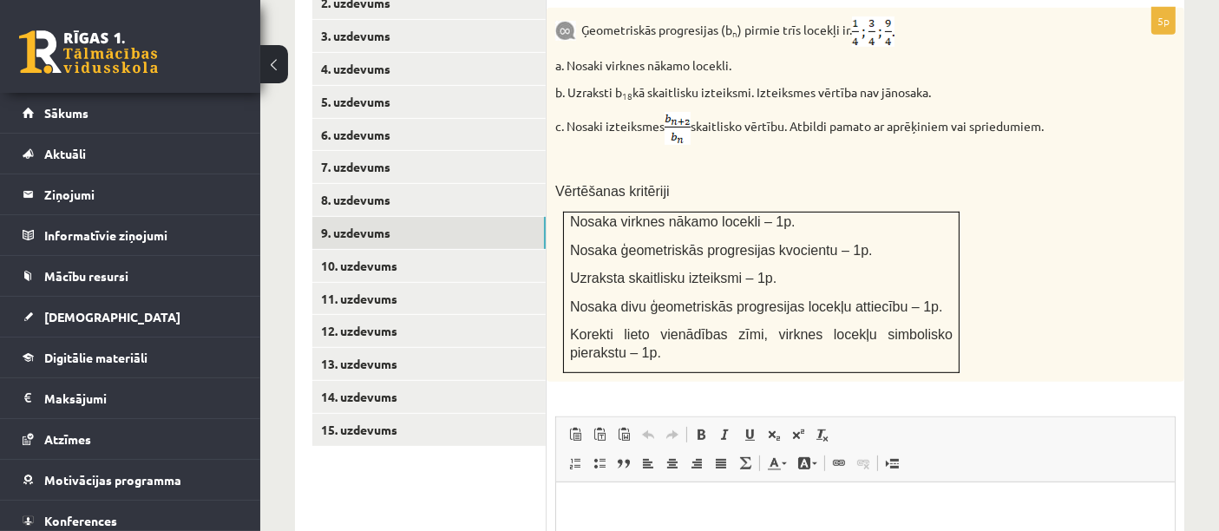
scroll to position [1130, 0]
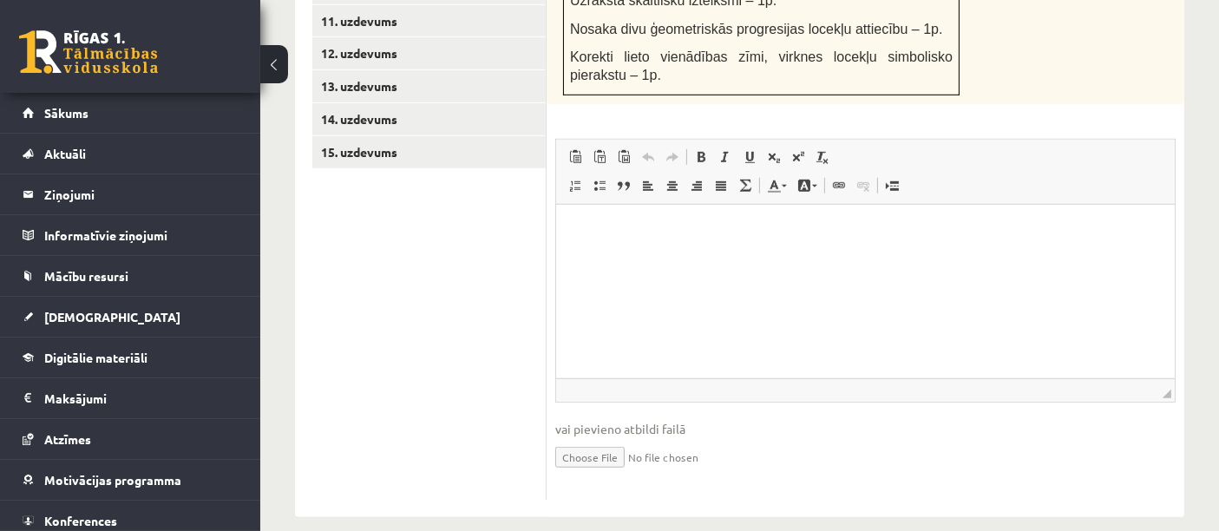
click at [610, 257] on html at bounding box center [864, 230] width 619 height 53
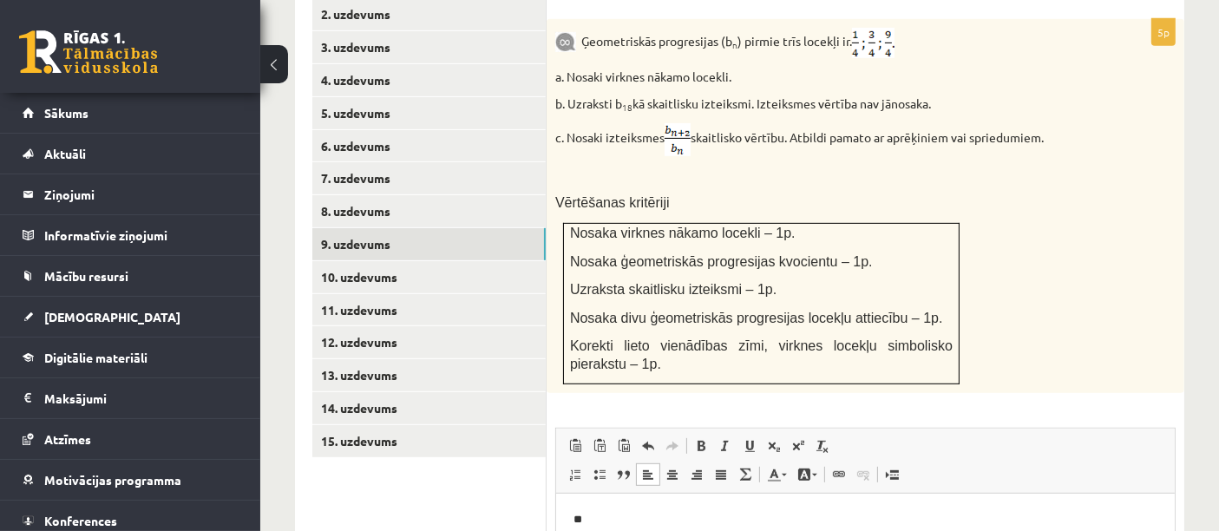
scroll to position [937, 0]
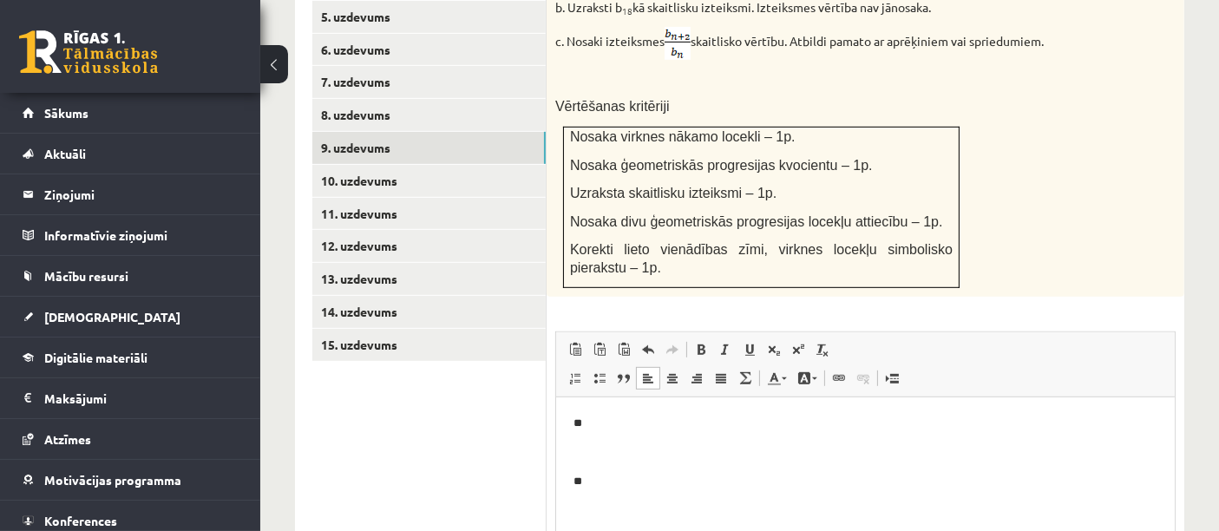
click at [632, 421] on p "**" at bounding box center [865, 423] width 585 height 18
click at [616, 417] on p "**" at bounding box center [865, 423] width 585 height 18
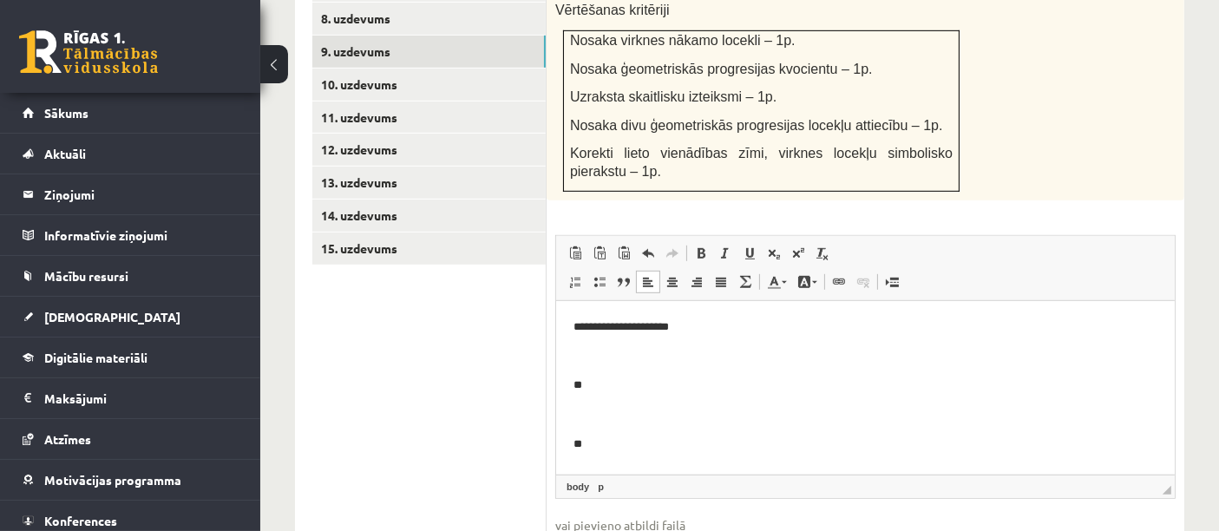
drag, startPoint x: 588, startPoint y: 326, endPoint x: 593, endPoint y: 335, distance: 9.7
click at [593, 335] on p "**********" at bounding box center [865, 327] width 585 height 18
click at [593, 332] on p "**********" at bounding box center [865, 327] width 585 height 18
click at [587, 326] on p "**********" at bounding box center [865, 327] width 585 height 18
click at [654, 332] on p "**********" at bounding box center [865, 327] width 585 height 18
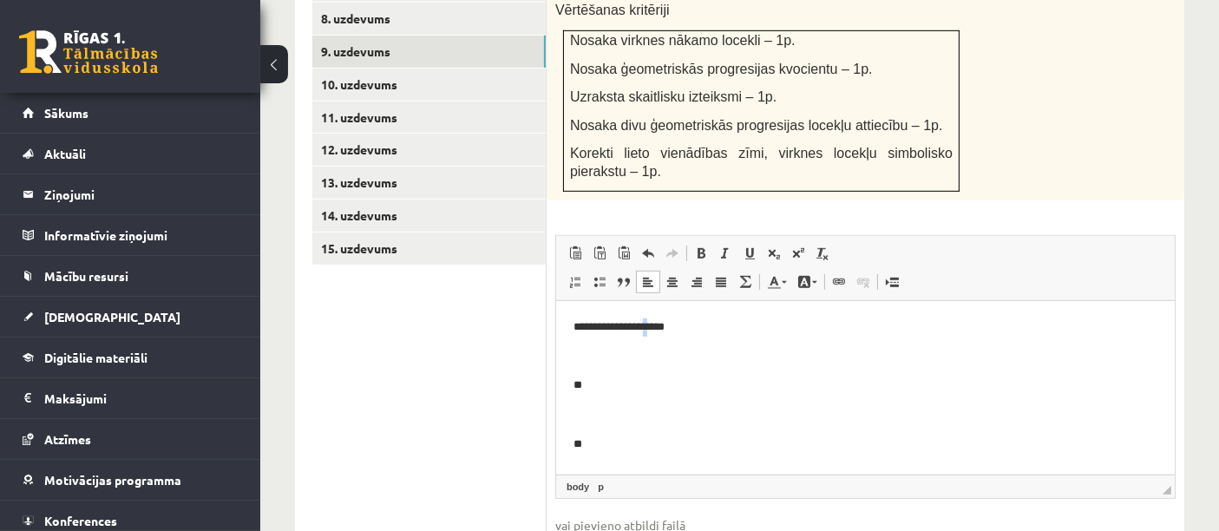
click at [654, 330] on p "**********" at bounding box center [865, 327] width 585 height 18
click at [693, 334] on p "**********" at bounding box center [865, 327] width 585 height 18
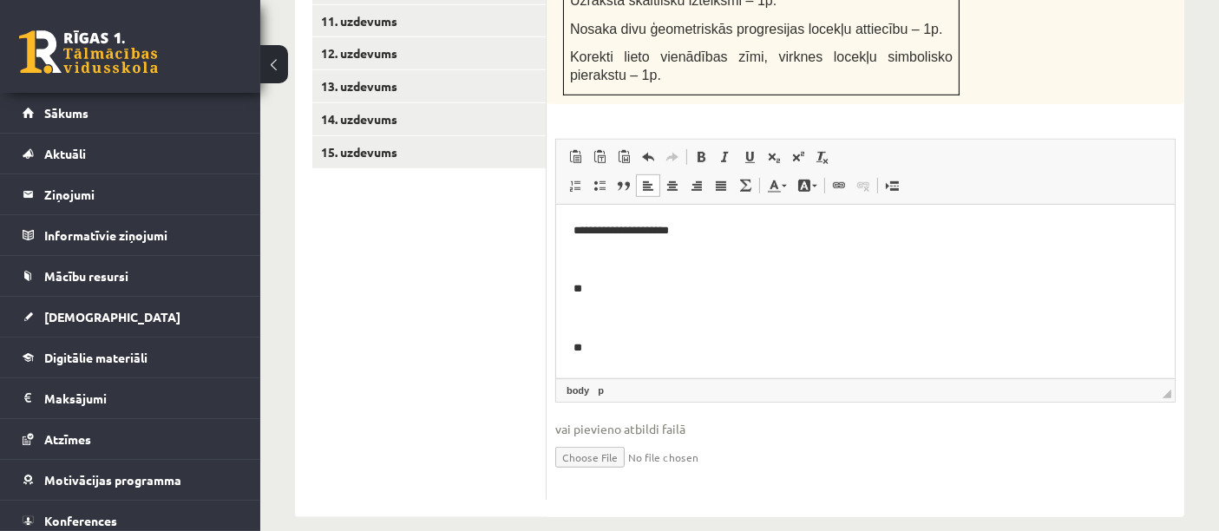
scroll to position [1130, 0]
click at [601, 286] on p "**" at bounding box center [865, 288] width 585 height 18
click at [614, 280] on p "**" at bounding box center [865, 288] width 585 height 18
drag, startPoint x: 592, startPoint y: 290, endPoint x: 602, endPoint y: 302, distance: 16.0
click at [597, 296] on p "**********" at bounding box center [865, 288] width 585 height 18
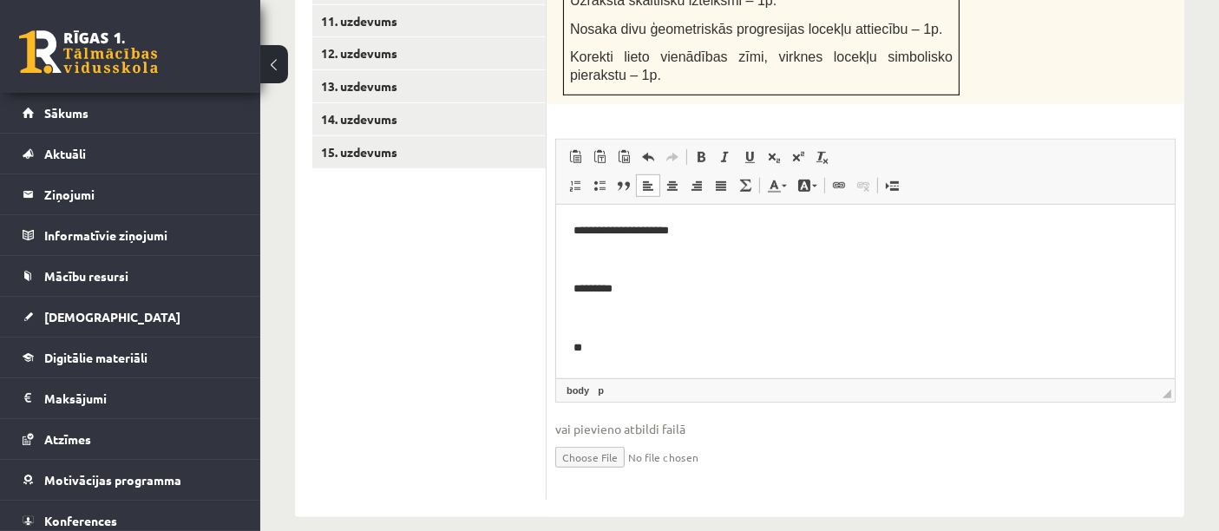
click at [640, 291] on p "*********" at bounding box center [865, 288] width 585 height 18
click at [797, 150] on span at bounding box center [798, 157] width 14 height 14
click at [709, 336] on body "**********" at bounding box center [865, 289] width 584 height 137
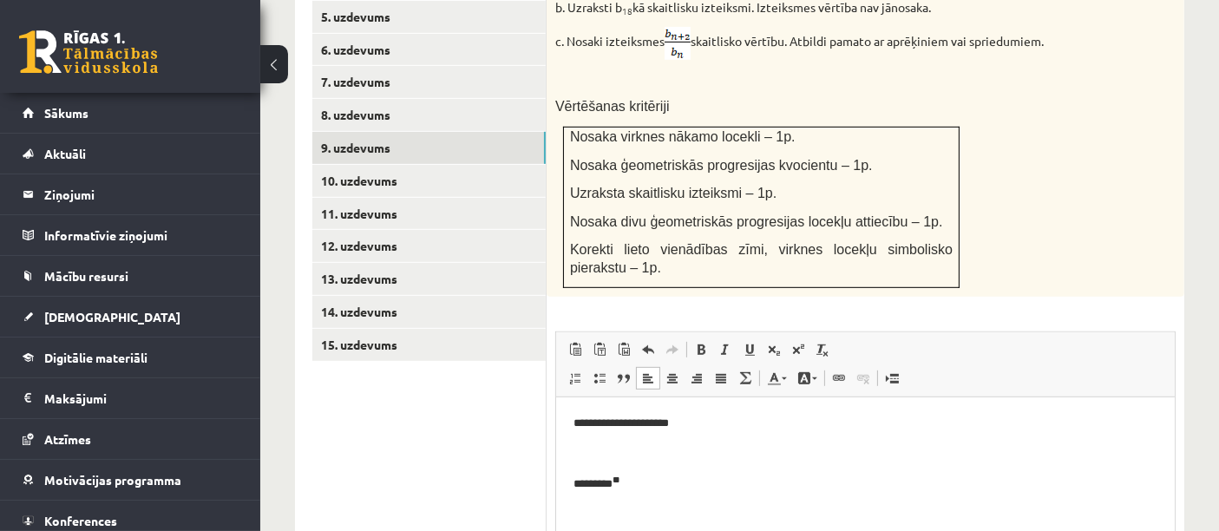
scroll to position [1034, 0]
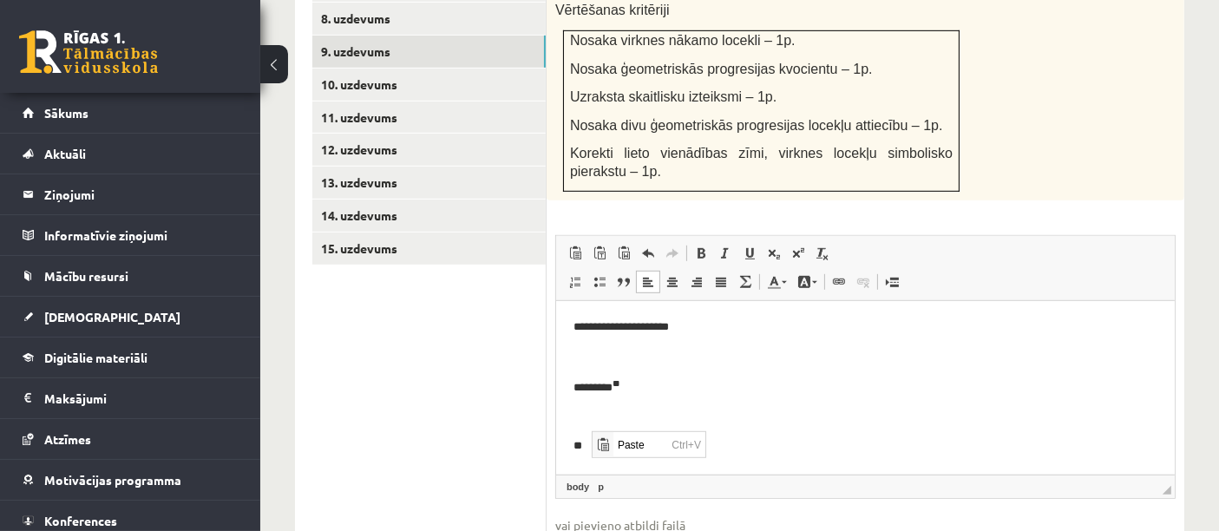
click at [630, 435] on body "**********" at bounding box center [865, 386] width 584 height 137
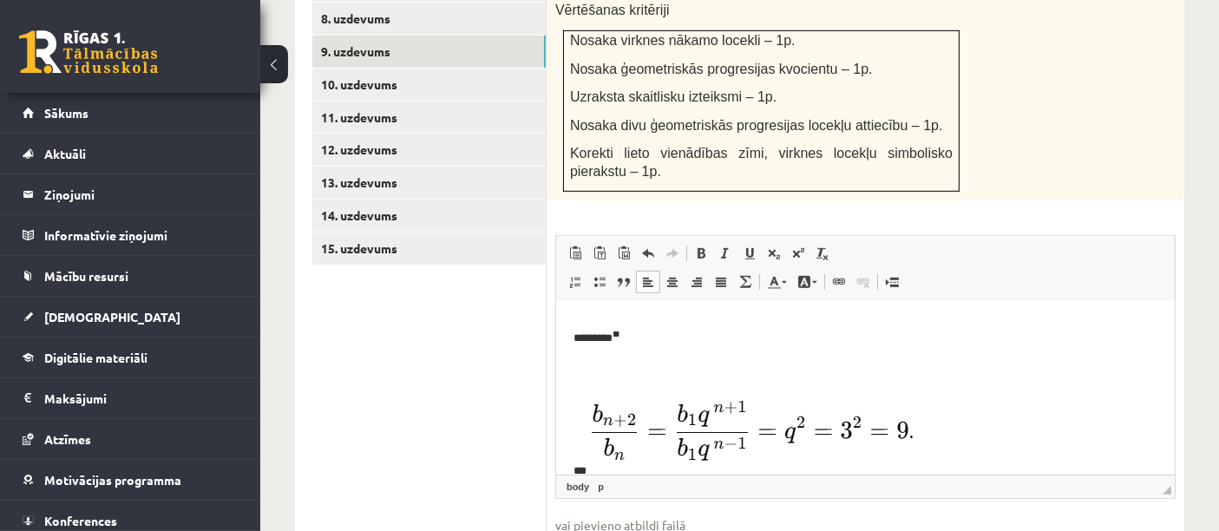
scroll to position [71, 0]
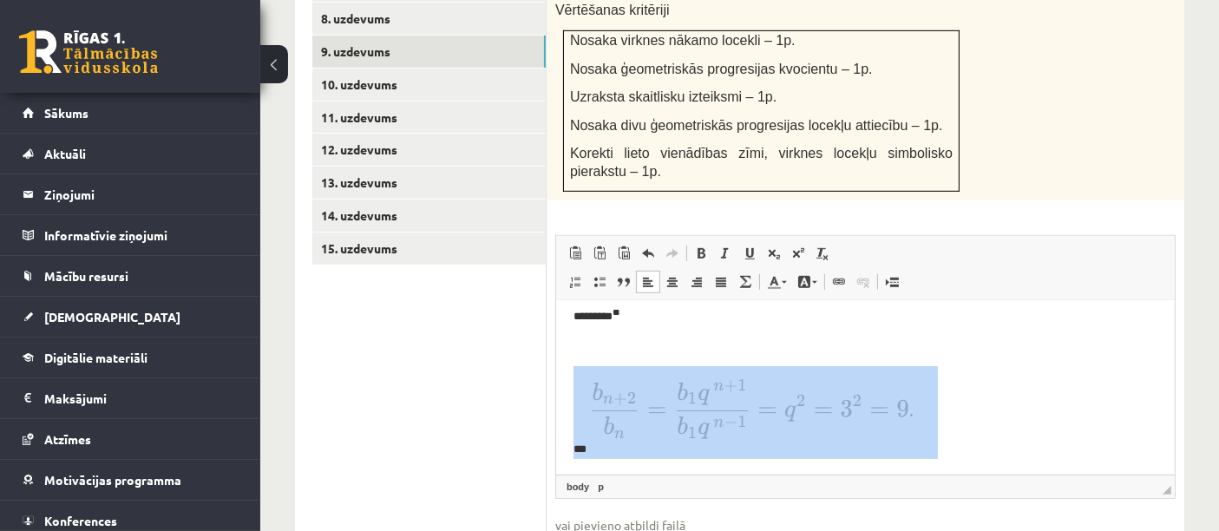
click at [694, 410] on img "Editor, wiswyg-editor-user-answer-47024912896700" at bounding box center [761, 408] width 351 height 86
click at [913, 431] on img "Editor, wiswyg-editor-user-answer-47024912896700" at bounding box center [761, 408] width 351 height 86
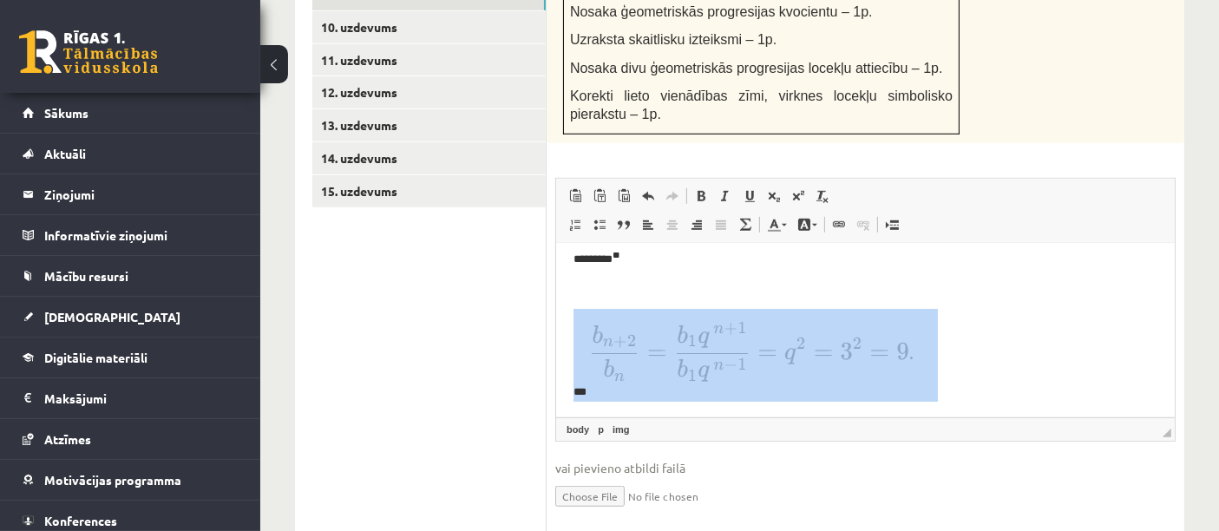
scroll to position [1130, 0]
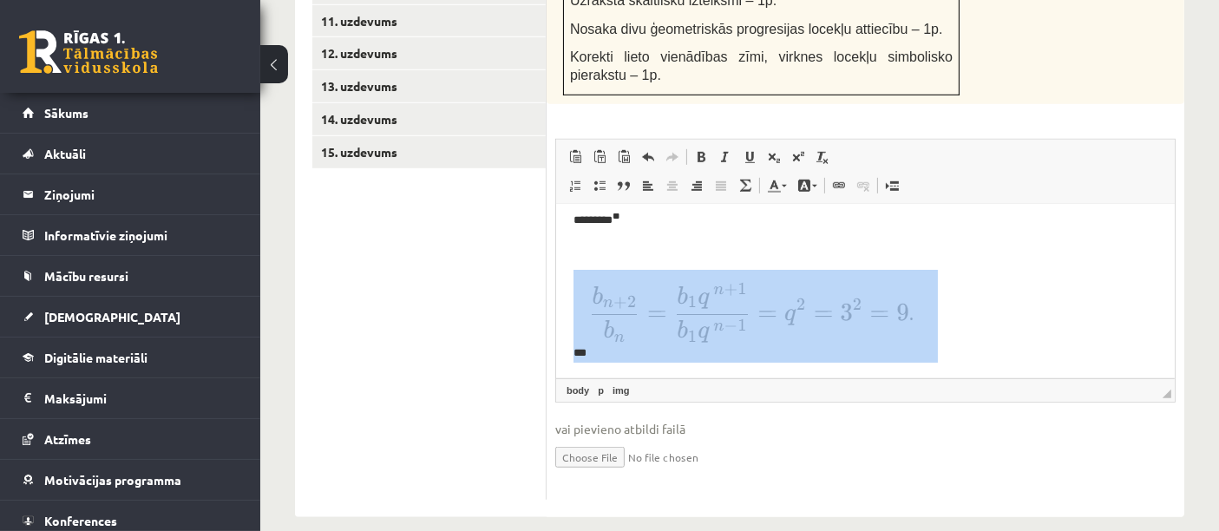
click at [959, 313] on p "***" at bounding box center [858, 314] width 570 height 91
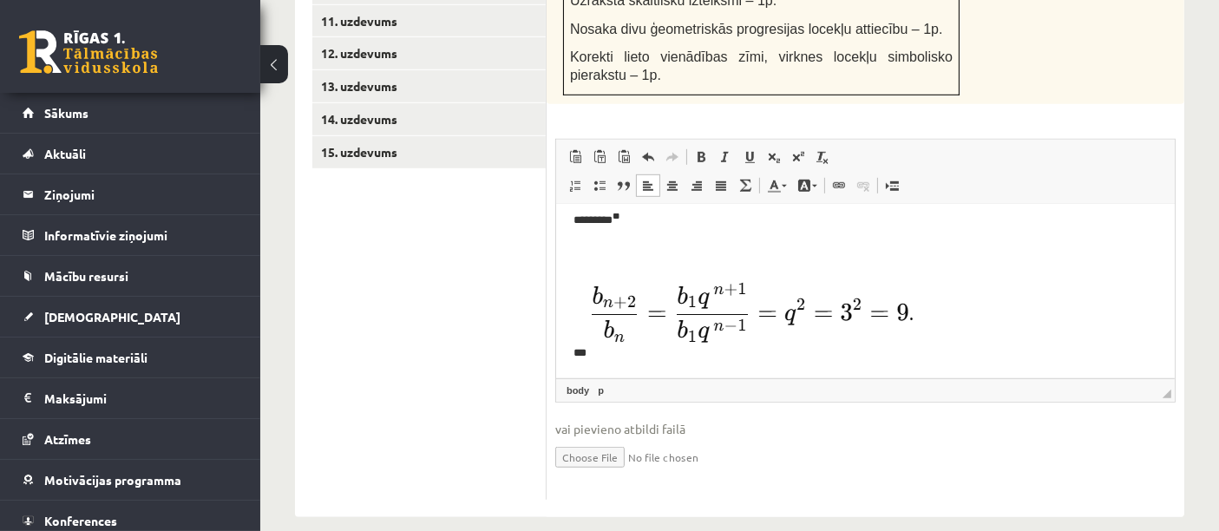
drag, startPoint x: 716, startPoint y: 246, endPoint x: 703, endPoint y: 235, distance: 17.2
click at [714, 245] on p "Editor, wiswyg-editor-user-answer-47024912896700" at bounding box center [865, 249] width 584 height 18
click at [767, 150] on span at bounding box center [774, 157] width 14 height 14
click at [773, 150] on span at bounding box center [774, 157] width 14 height 14
click at [772, 150] on span at bounding box center [774, 157] width 14 height 14
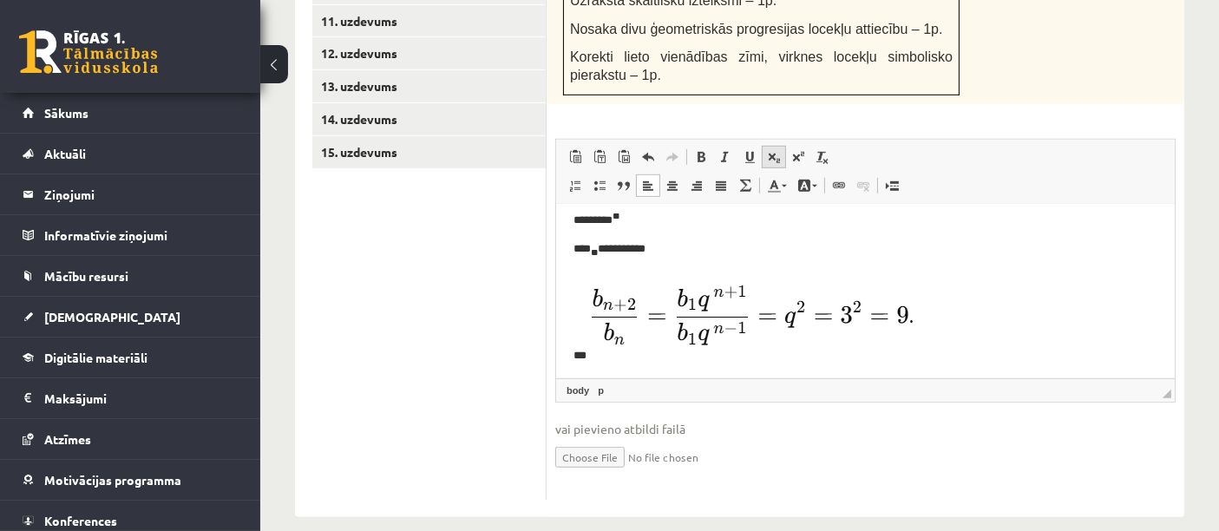
click at [772, 150] on span at bounding box center [774, 157] width 14 height 14
click at [768, 150] on span at bounding box center [774, 157] width 14 height 14
click at [778, 150] on span at bounding box center [774, 157] width 14 height 14
click at [772, 150] on span at bounding box center [774, 157] width 14 height 14
click at [799, 150] on span at bounding box center [798, 157] width 14 height 14
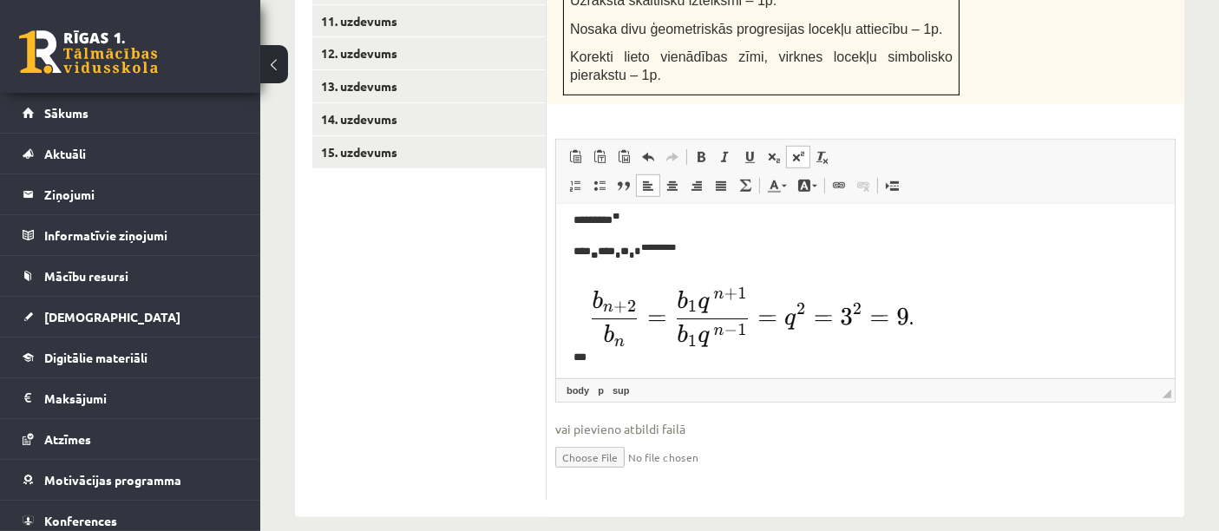
click at [801, 150] on span at bounding box center [798, 157] width 14 height 14
click at [797, 150] on span at bounding box center [798, 157] width 14 height 14
click at [764, 146] on link "Subscript" at bounding box center [774, 157] width 24 height 23
click at [773, 150] on span at bounding box center [774, 157] width 14 height 14
click at [794, 150] on span at bounding box center [798, 157] width 14 height 14
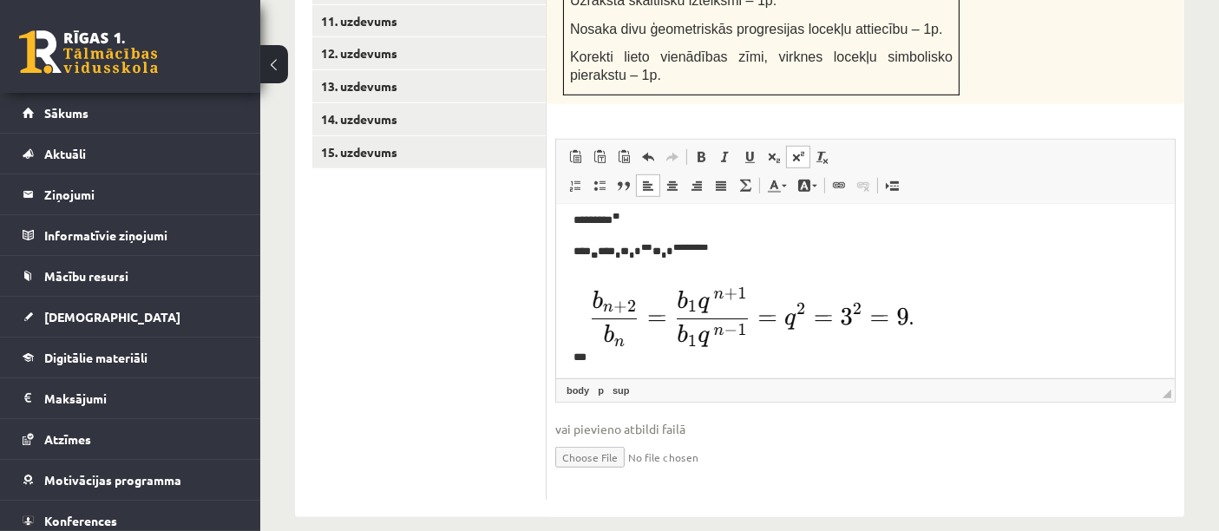
click at [798, 150] on span at bounding box center [798, 157] width 14 height 14
click at [797, 150] on span at bounding box center [798, 157] width 14 height 14
click at [801, 150] on span at bounding box center [798, 157] width 14 height 14
click at [792, 150] on span at bounding box center [798, 157] width 14 height 14
click at [798, 150] on span at bounding box center [798, 157] width 14 height 14
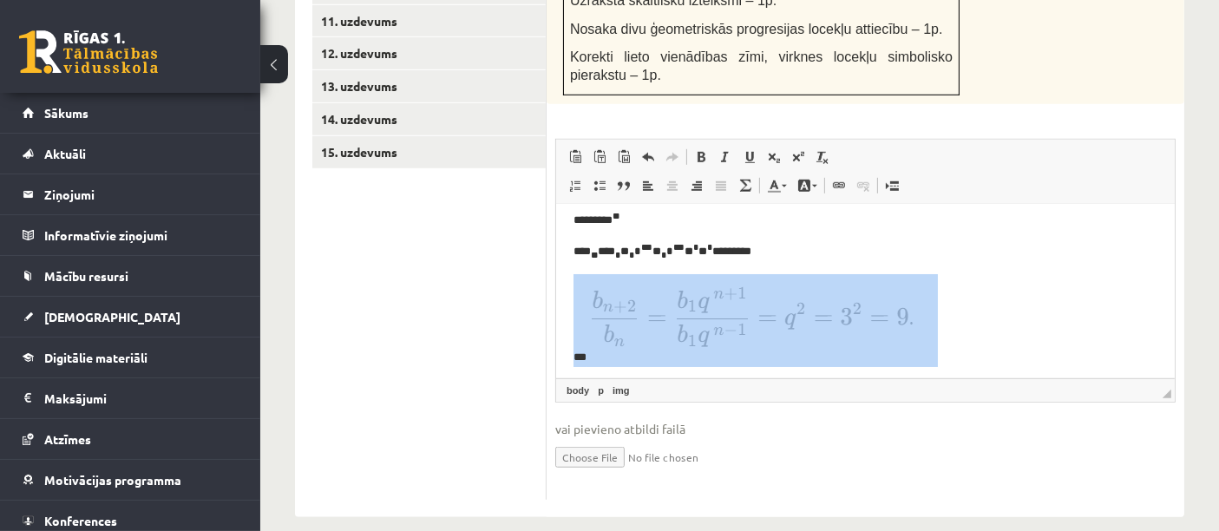
click at [884, 309] on img "Editor, wiswyg-editor-user-answer-47024912896700" at bounding box center [761, 316] width 351 height 86
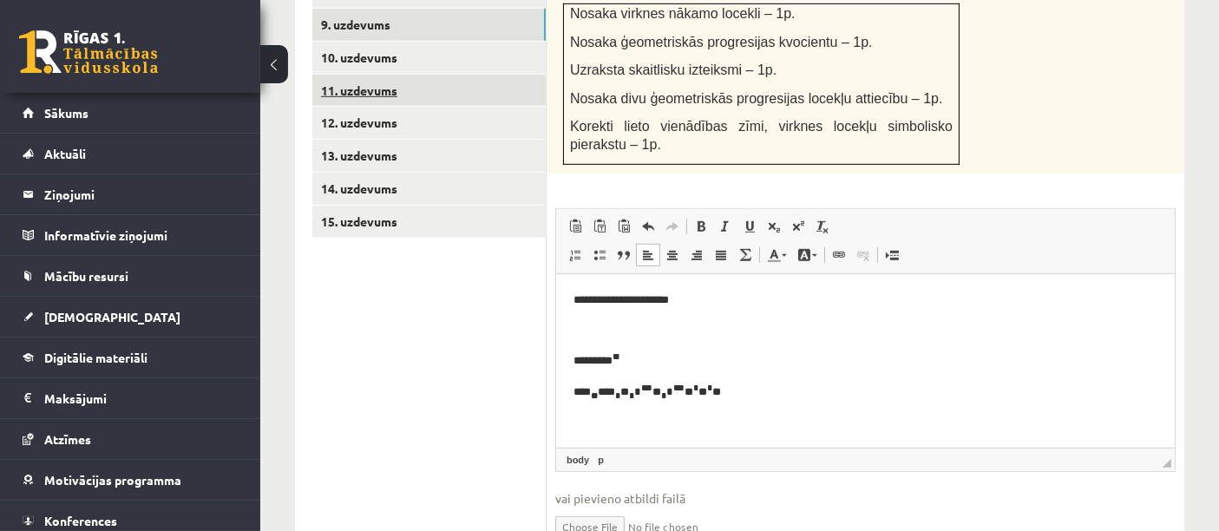
scroll to position [937, 0]
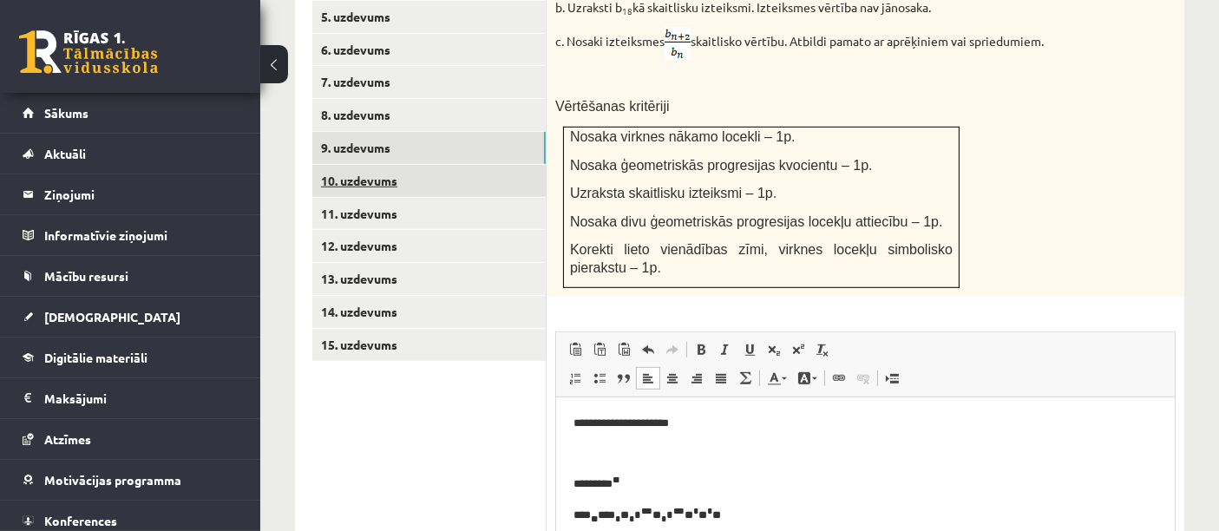
click at [384, 165] on link "10. uzdevums" at bounding box center [428, 181] width 233 height 32
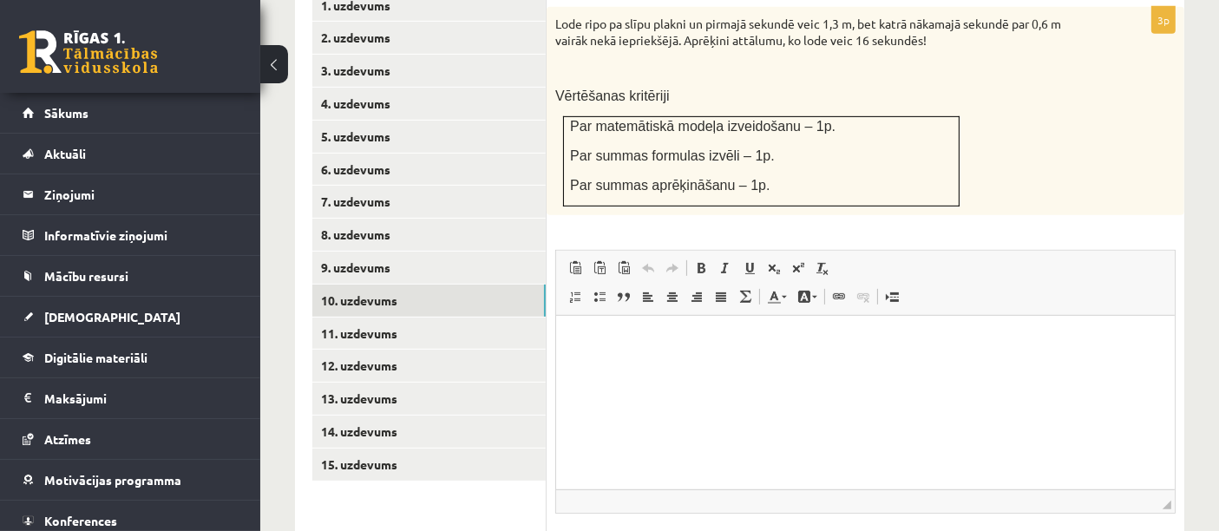
scroll to position [930, 0]
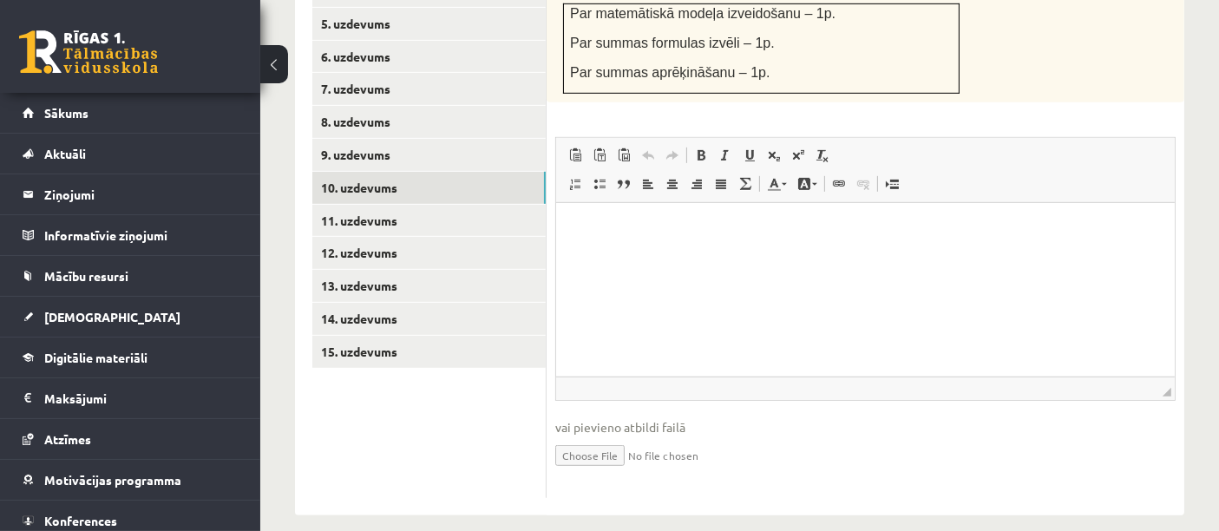
click at [582, 437] on input "file" at bounding box center [865, 455] width 620 height 36
type input "**********"
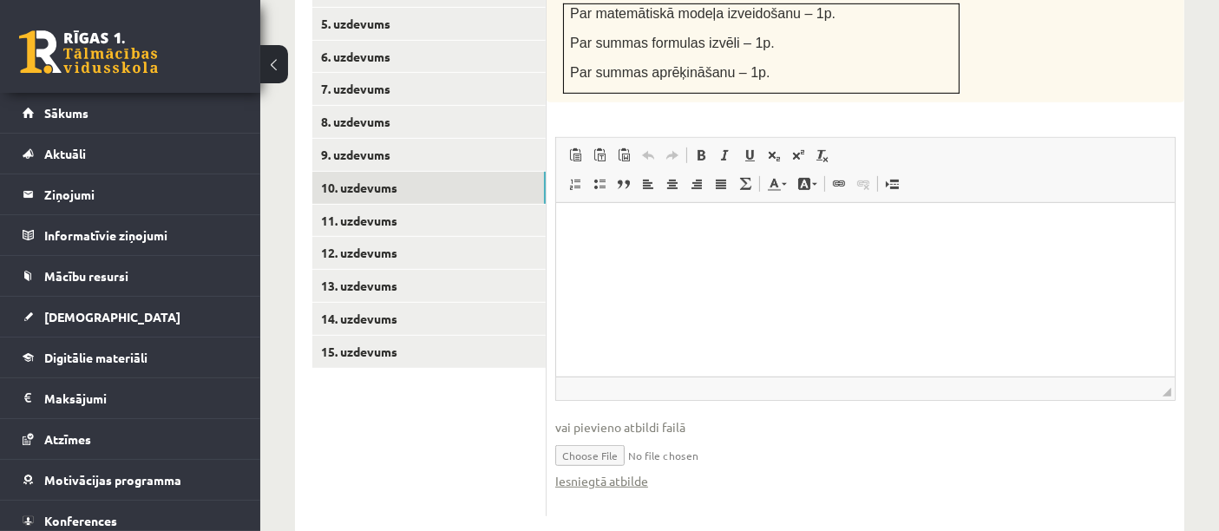
click at [666, 254] on html at bounding box center [864, 229] width 619 height 53
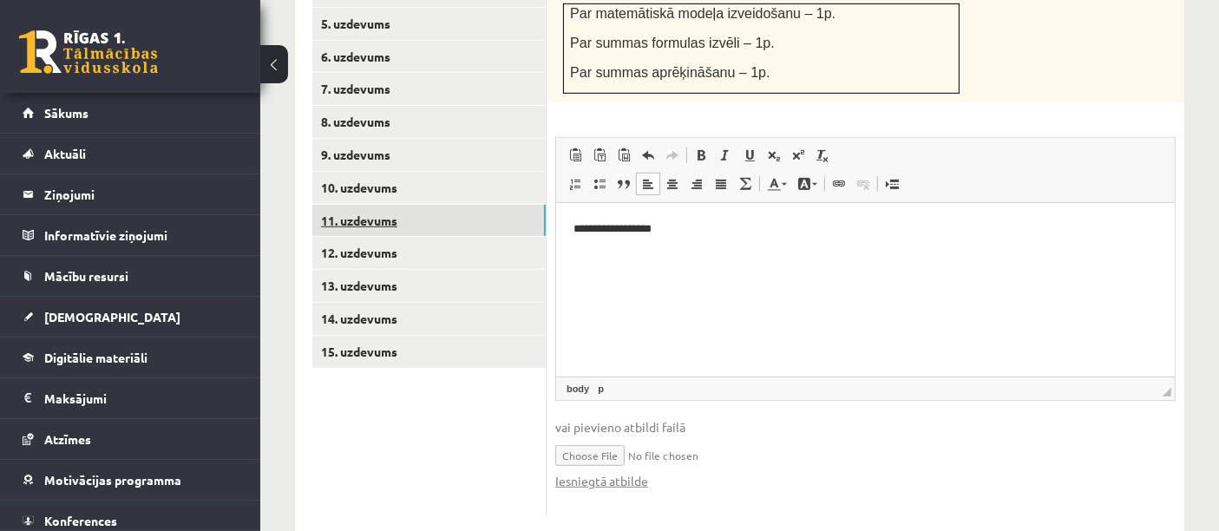
click at [438, 205] on link "11. uzdevums" at bounding box center [428, 221] width 233 height 32
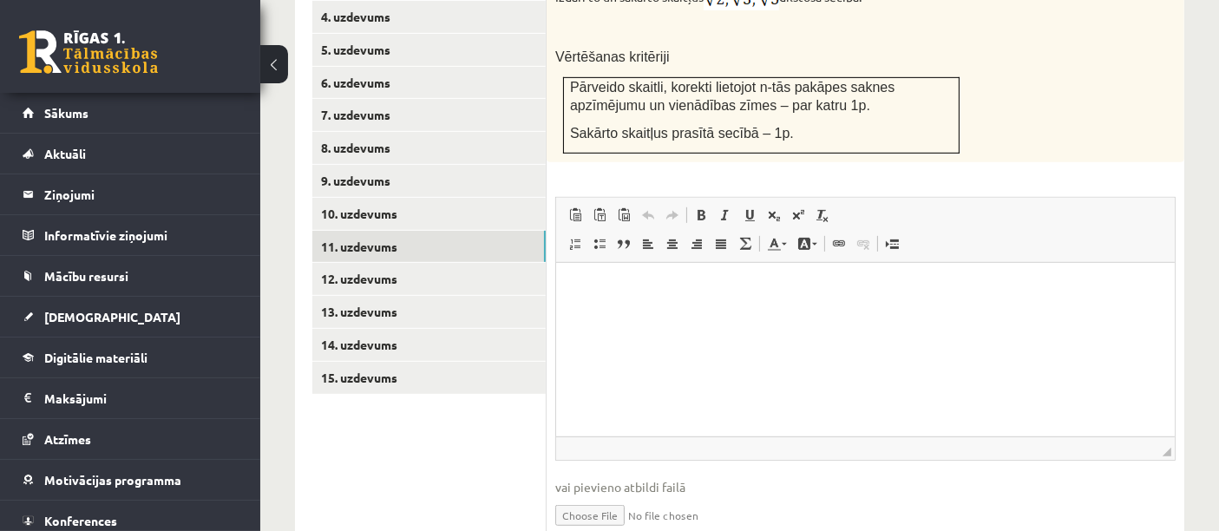
scroll to position [962, 0]
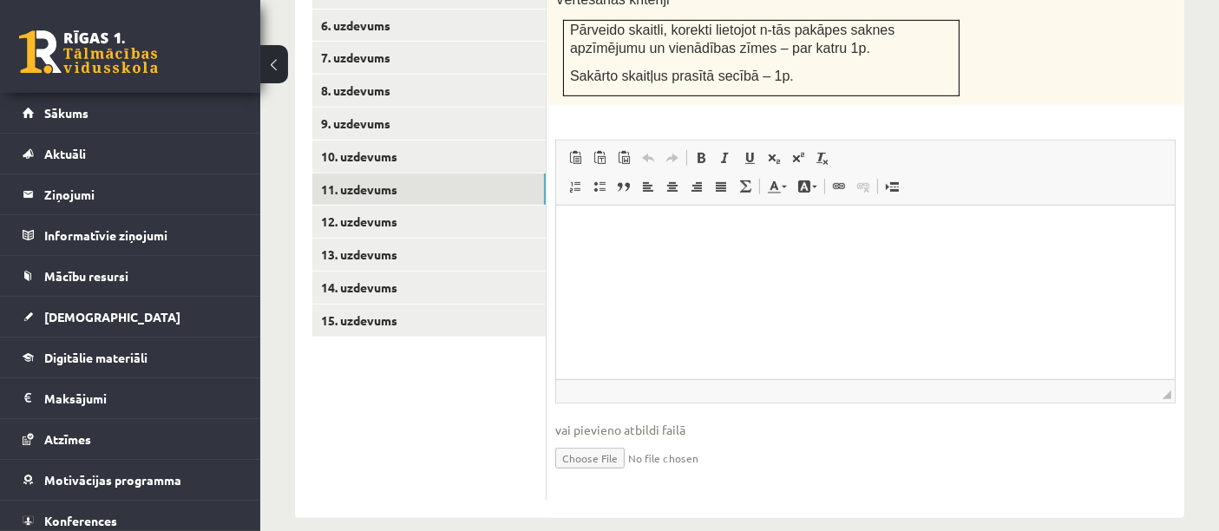
click at [598, 439] on input "file" at bounding box center [865, 457] width 620 height 36
type input "**********"
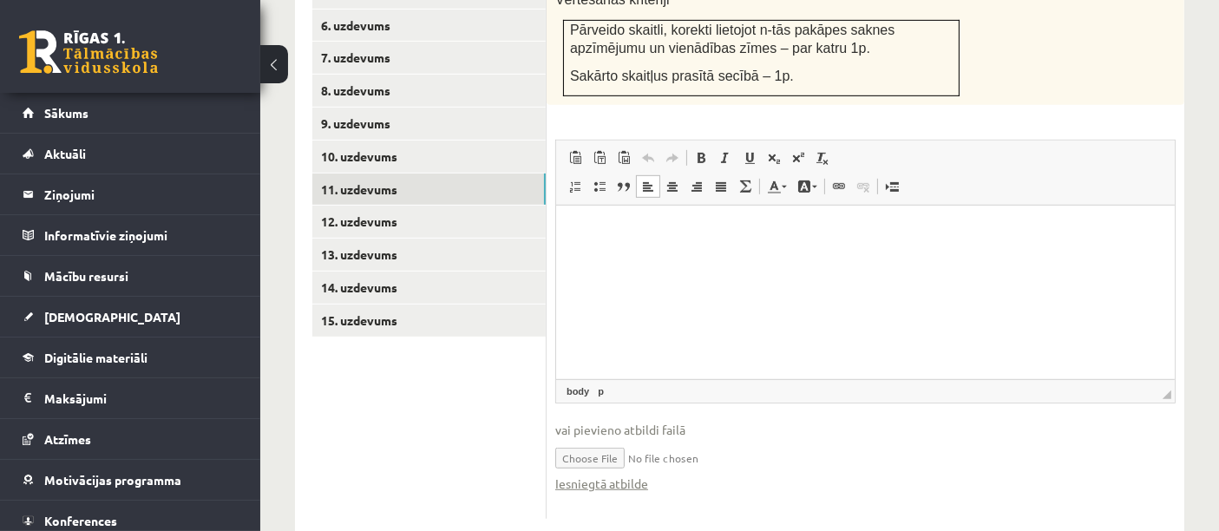
click at [653, 258] on html at bounding box center [864, 231] width 619 height 53
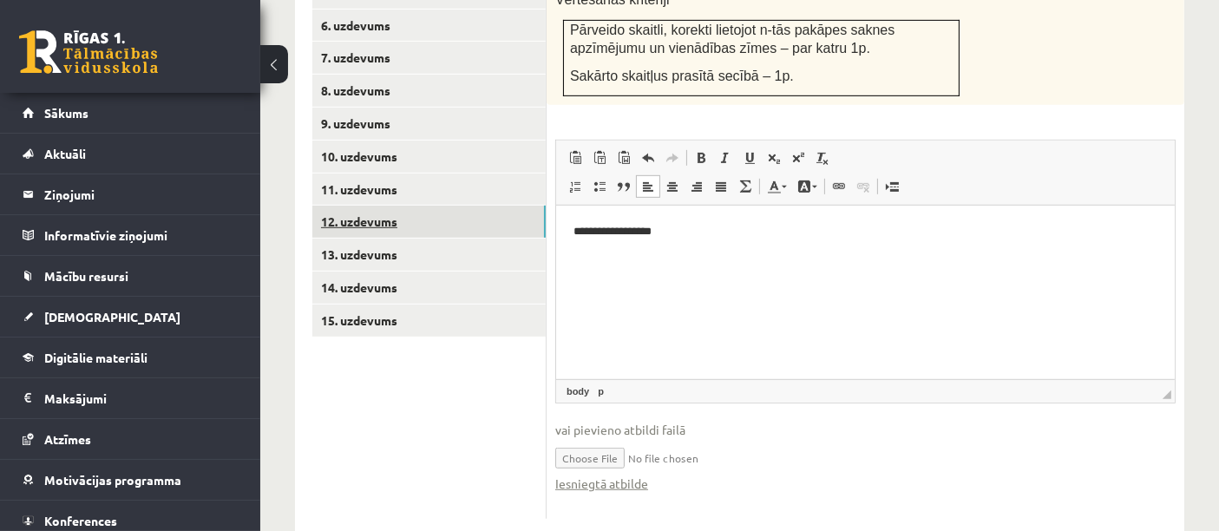
click at [464, 206] on link "12. uzdevums" at bounding box center [428, 222] width 233 height 32
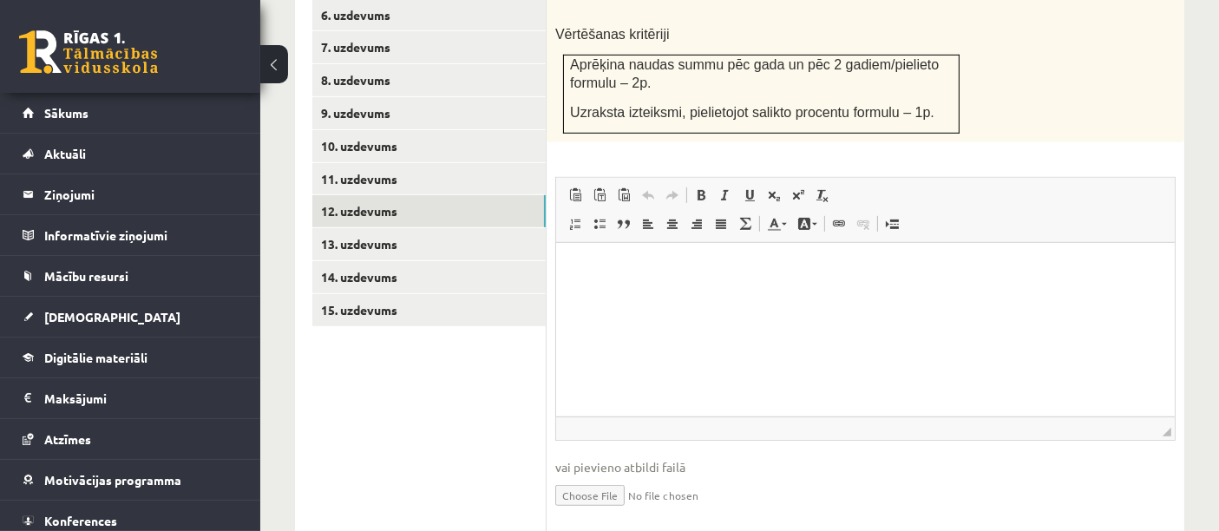
scroll to position [1011, 0]
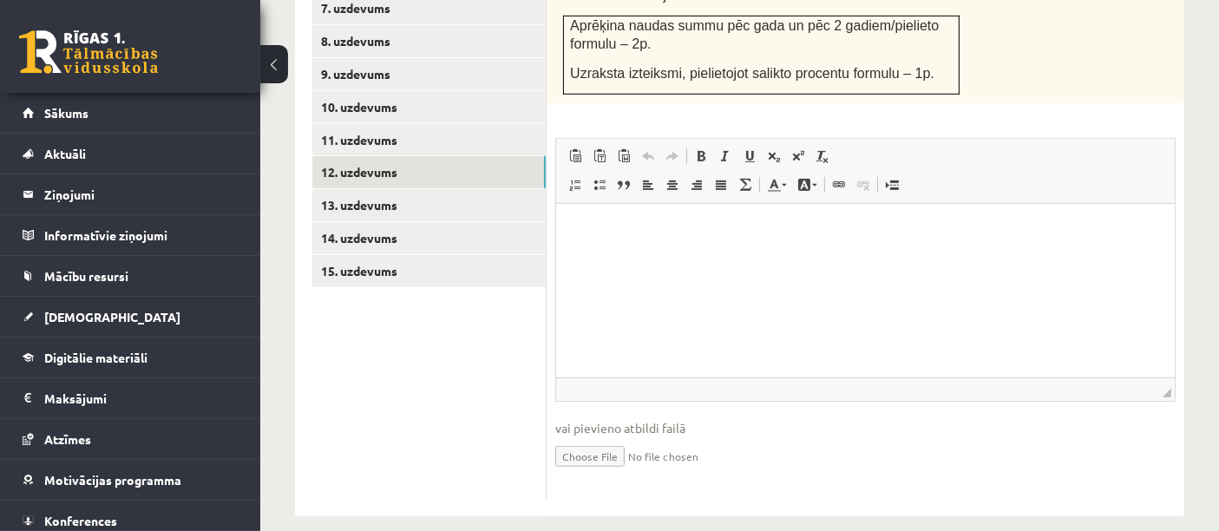
click at [593, 440] on input "file" at bounding box center [865, 455] width 620 height 36
type input "**********"
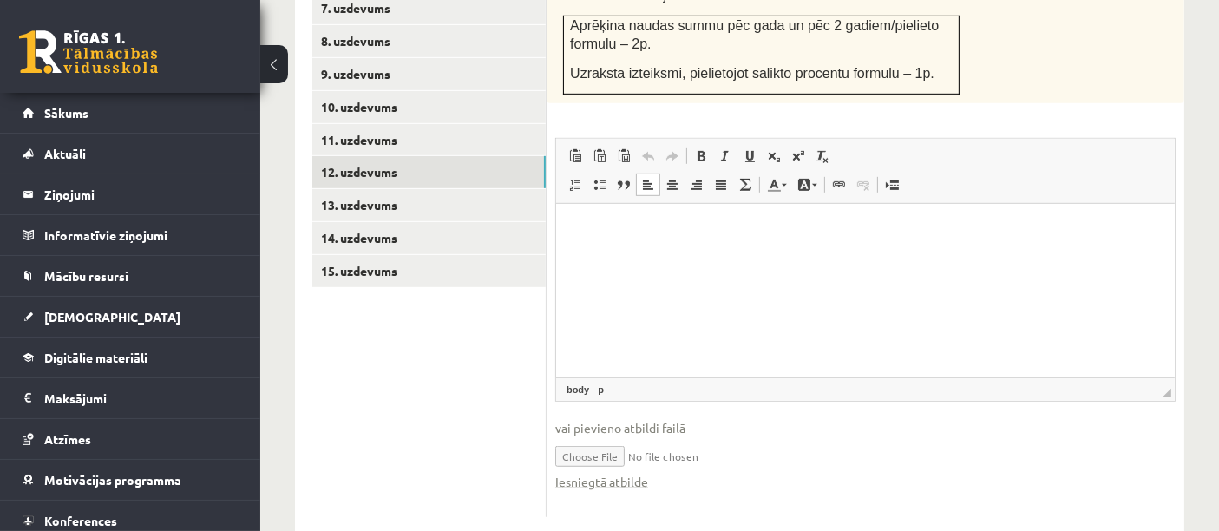
click at [632, 254] on html at bounding box center [864, 229] width 619 height 53
click at [449, 189] on link "13. uzdevums" at bounding box center [428, 205] width 233 height 32
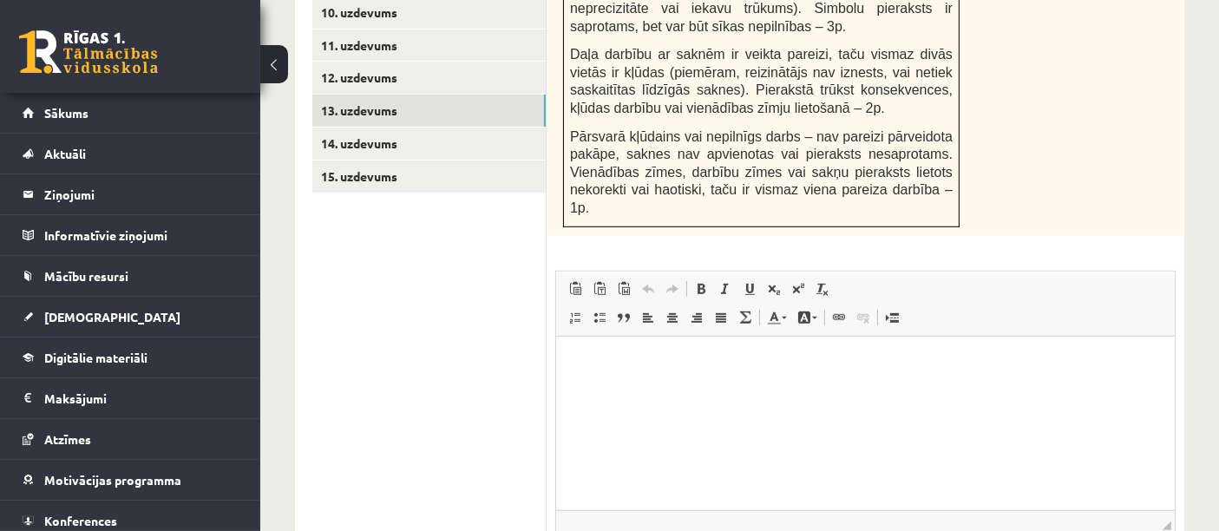
scroll to position [1230, 0]
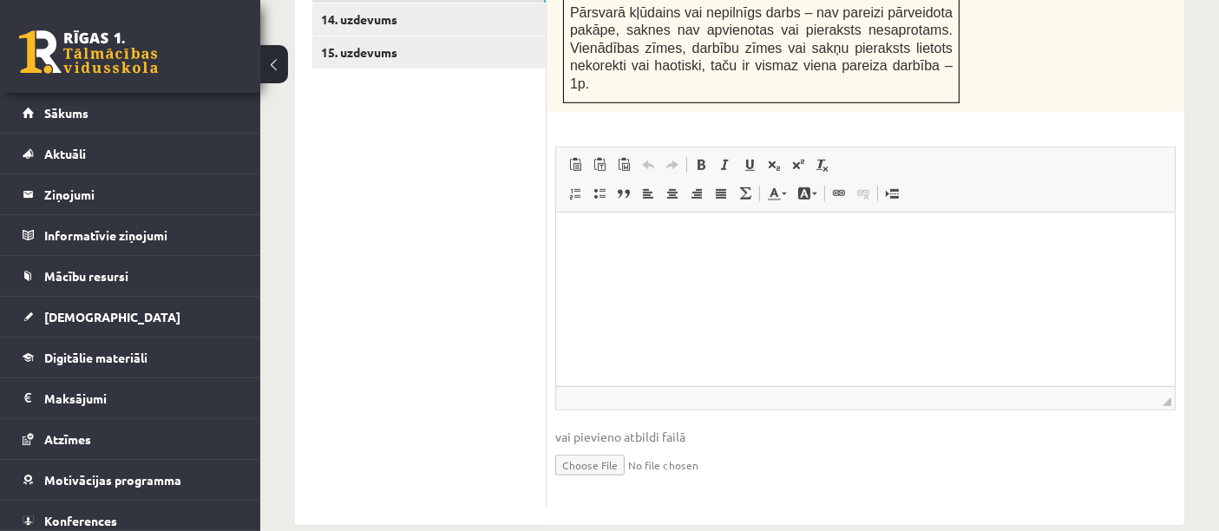
click at [607, 446] on input "file" at bounding box center [865, 464] width 620 height 36
type input "**********"
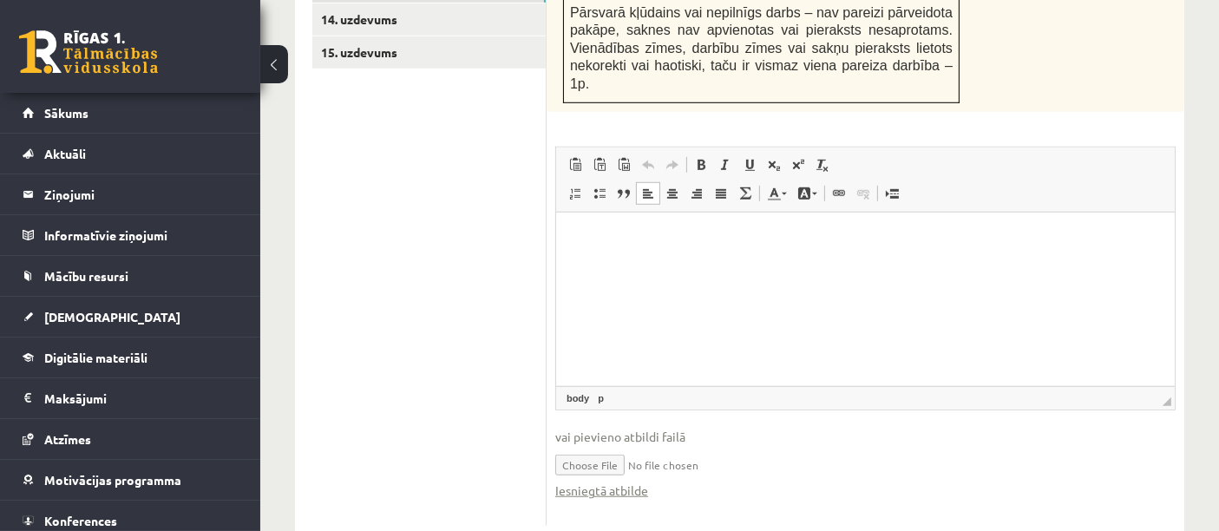
click at [650, 266] on html at bounding box center [864, 239] width 619 height 53
click at [436, 4] on link "14. uzdevums" at bounding box center [428, 19] width 233 height 32
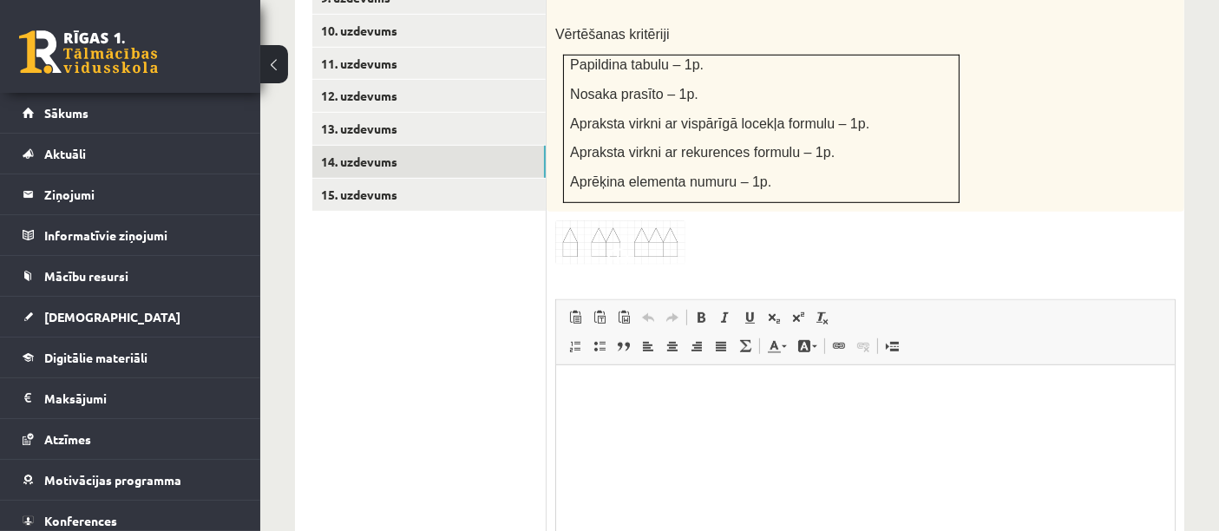
scroll to position [1090, 0]
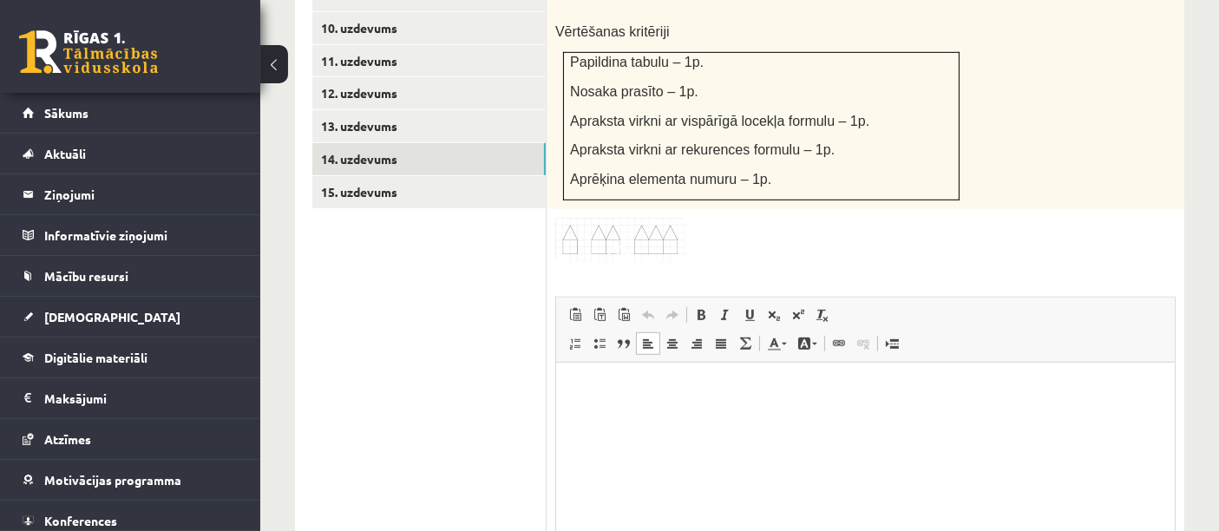
click at [643, 416] on html at bounding box center [864, 389] width 619 height 53
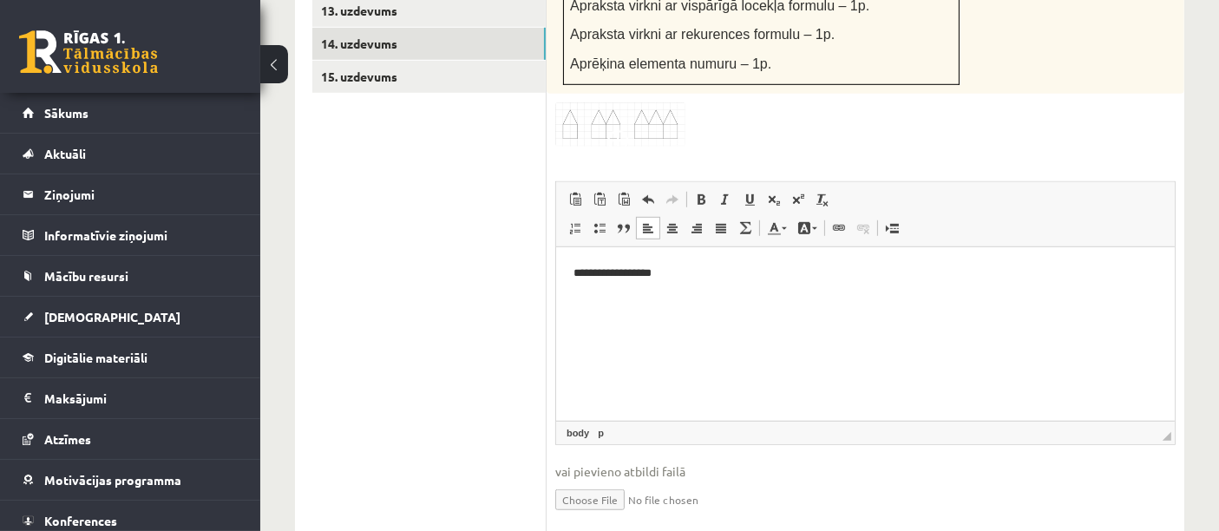
scroll to position [1216, 0]
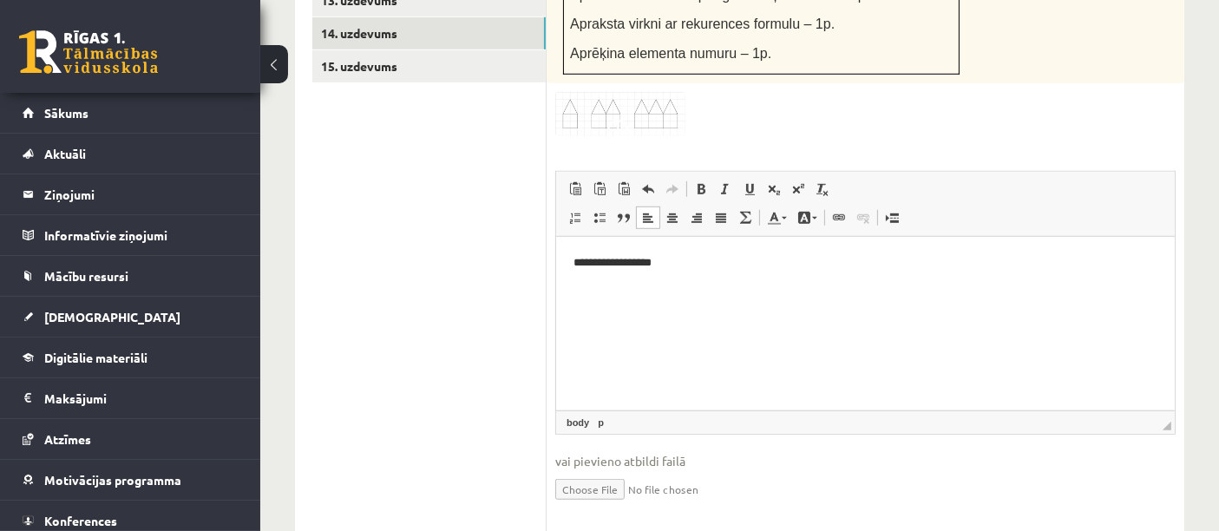
click at [590, 470] on input "file" at bounding box center [865, 488] width 620 height 36
type input "**********"
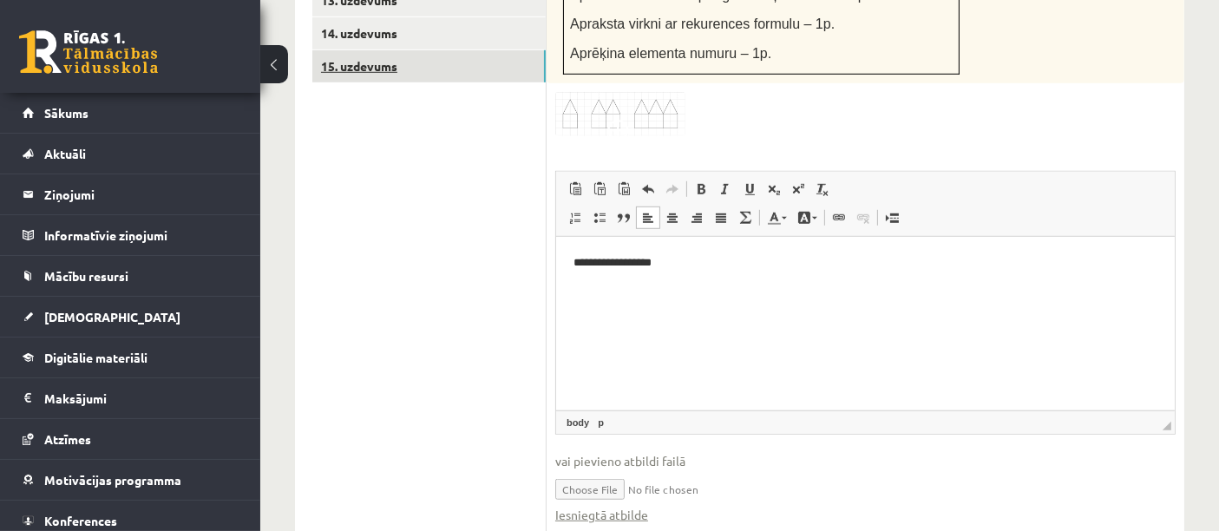
click at [375, 53] on link "15. uzdevums" at bounding box center [428, 66] width 233 height 32
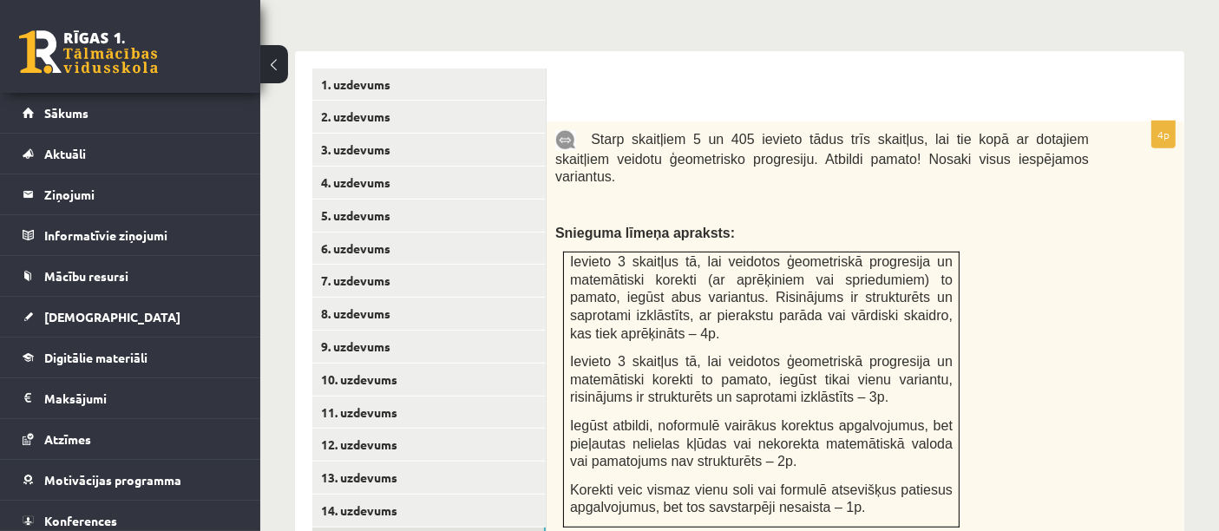
scroll to position [744, 0]
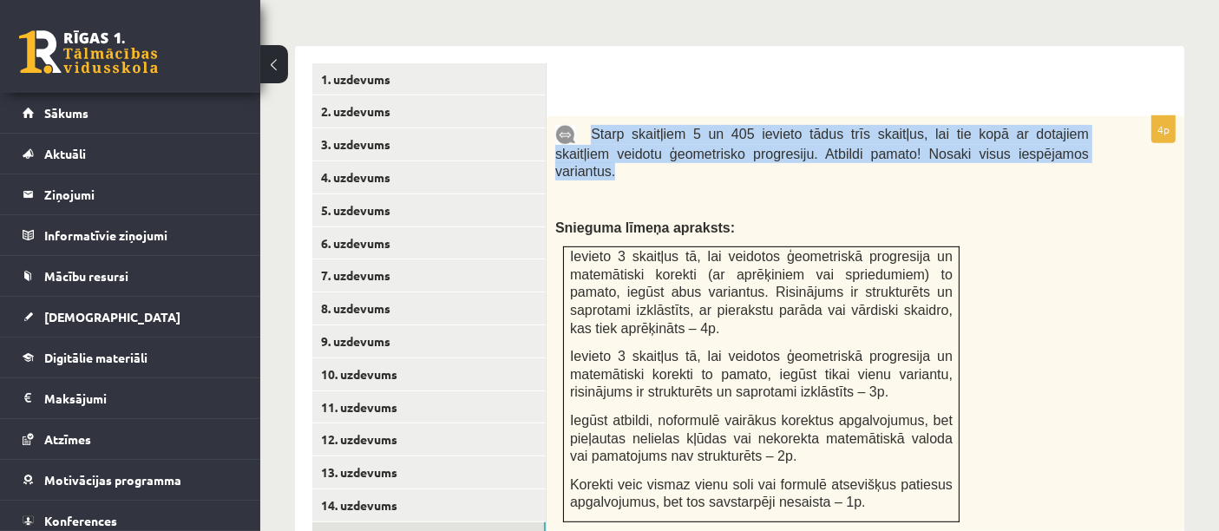
drag, startPoint x: 586, startPoint y: 113, endPoint x: 1086, endPoint y: 139, distance: 500.5
click at [1086, 139] on p "Starp skaitļiem 5 un 405 ievieto tādus trīs skaitļus, lai tie kopā ar dotajiem …" at bounding box center [822, 153] width 534 height 56
copy span "Starp skaitļiem 5 un 405 ievieto tādus trīs skaitļus, lai tie kopā ar dotajiem …"
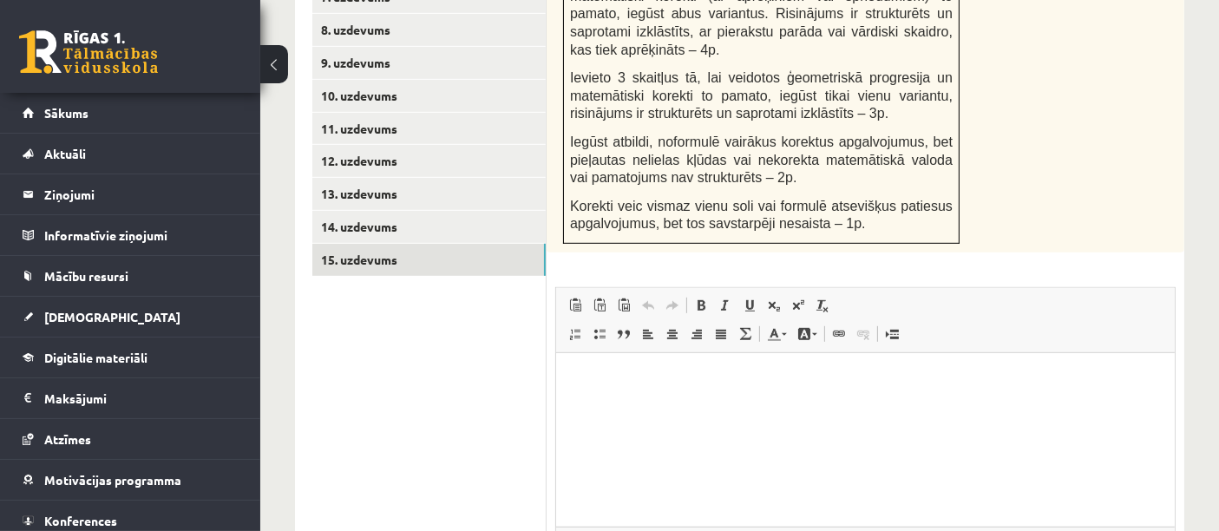
scroll to position [1160, 0]
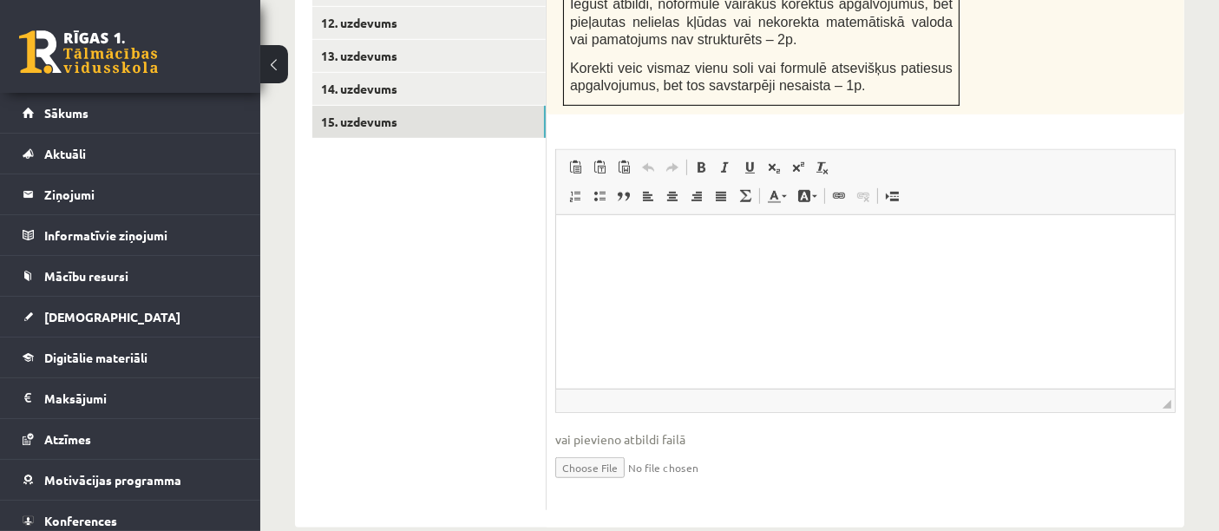
click at [602, 449] on input "file" at bounding box center [865, 467] width 620 height 36
type input "**********"
click at [661, 260] on html at bounding box center [864, 240] width 619 height 53
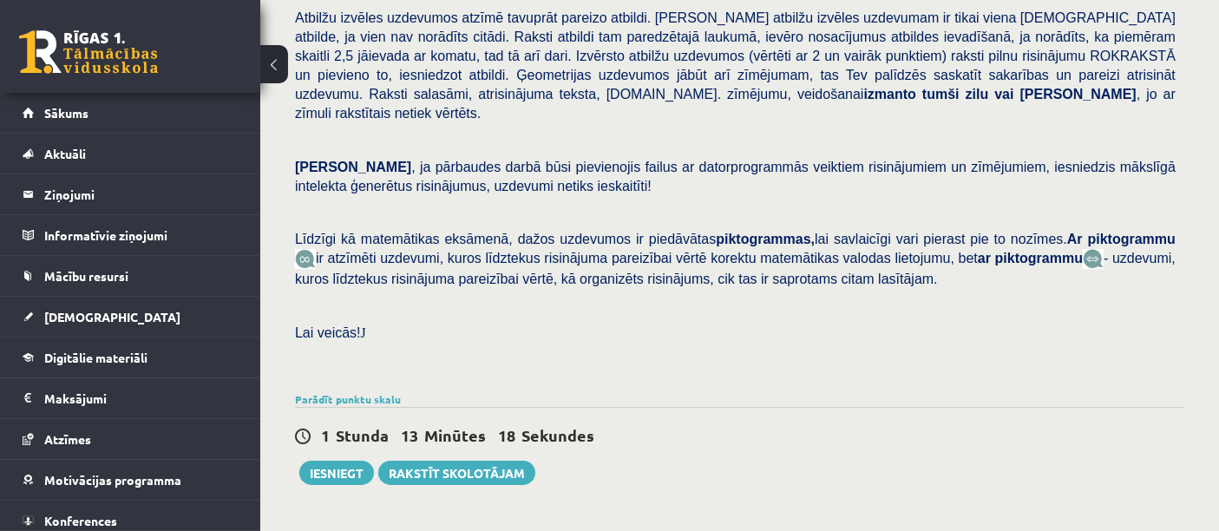
scroll to position [254, 0]
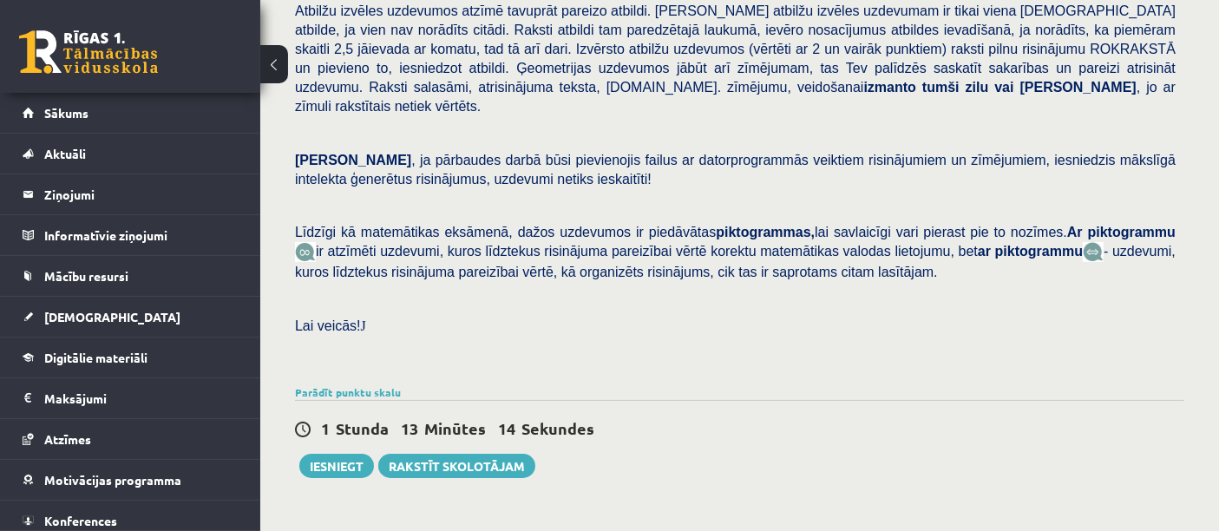
drag, startPoint x: 1215, startPoint y: 224, endPoint x: 1220, endPoint y: 253, distance: 29.1
click at [1218, 253] on html "0 Dāvanas 3218 mP 94 xp [PERSON_NAME] Sākums Aktuāli Kā mācīties eSKOLĀ Kontakt…" at bounding box center [609, 11] width 1219 height 531
click at [1076, 322] on div "[PERSON_NAME] darbā varēsi demonstrēt savas zināšanas, izpratni, prasmes, kā ar…" at bounding box center [740, 123] width 890 height 513
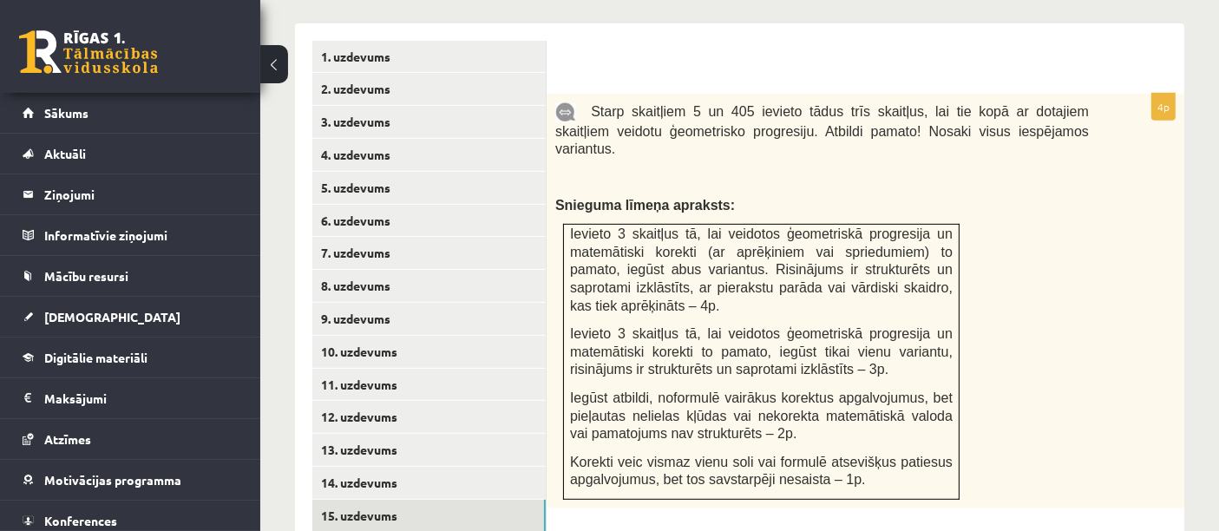
scroll to position [806, 0]
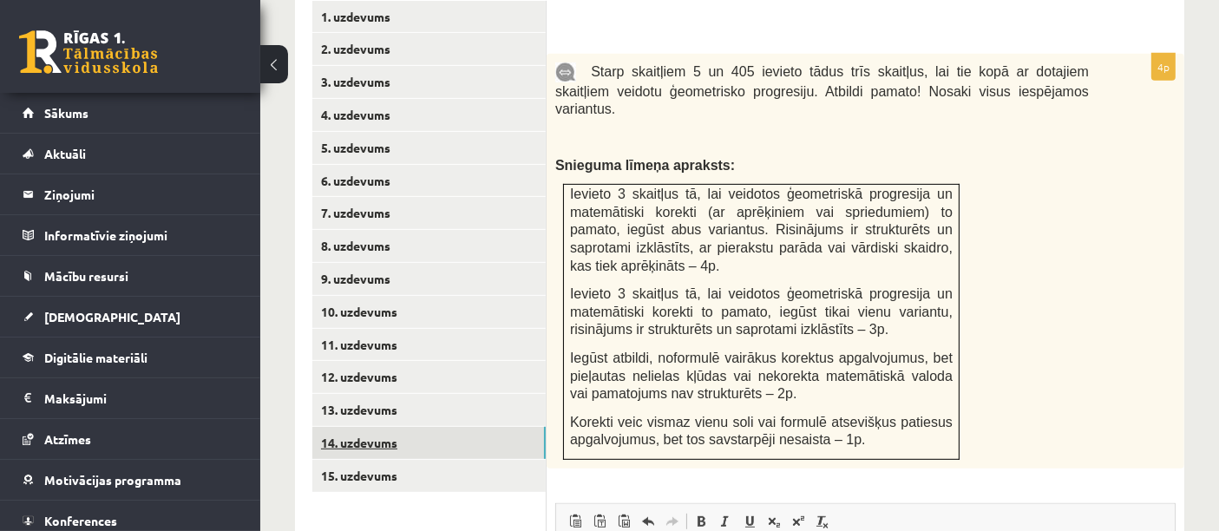
click at [494, 427] on link "14. uzdevums" at bounding box center [428, 443] width 233 height 32
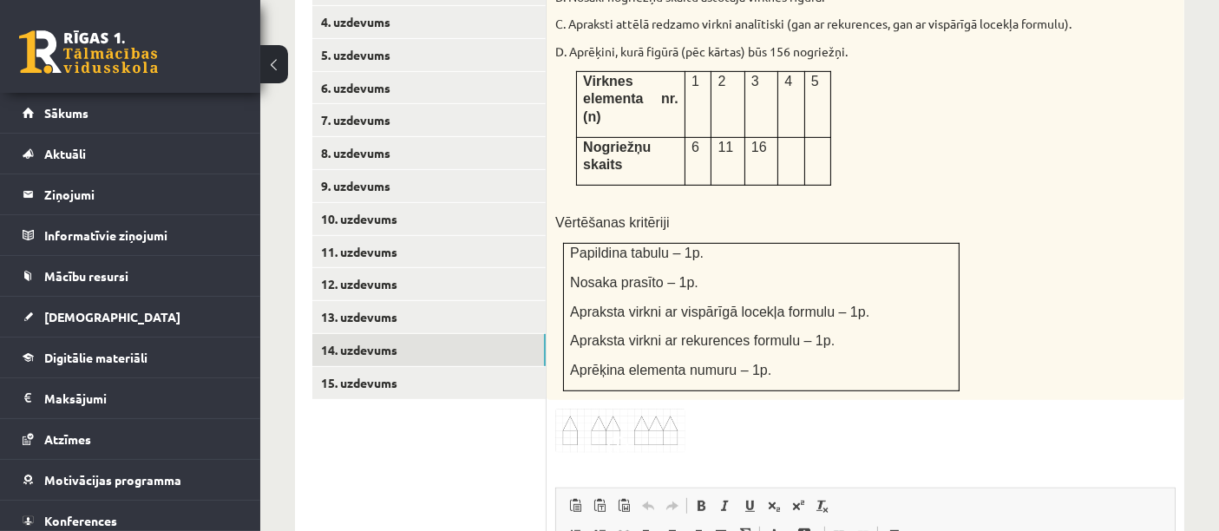
scroll to position [890, 0]
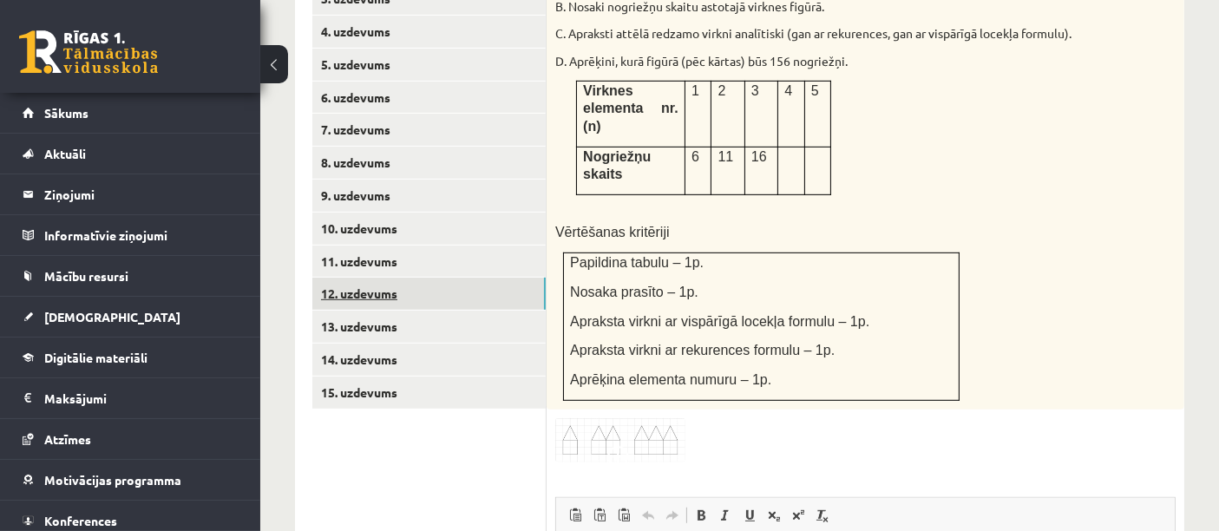
click at [410, 278] on link "12. uzdevums" at bounding box center [428, 294] width 233 height 32
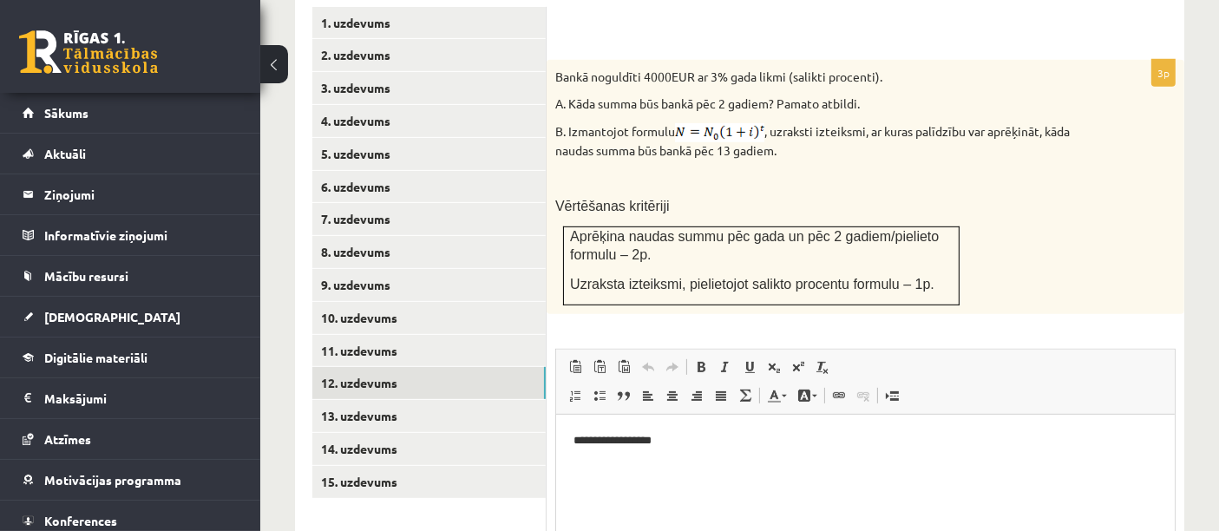
scroll to position [791, 0]
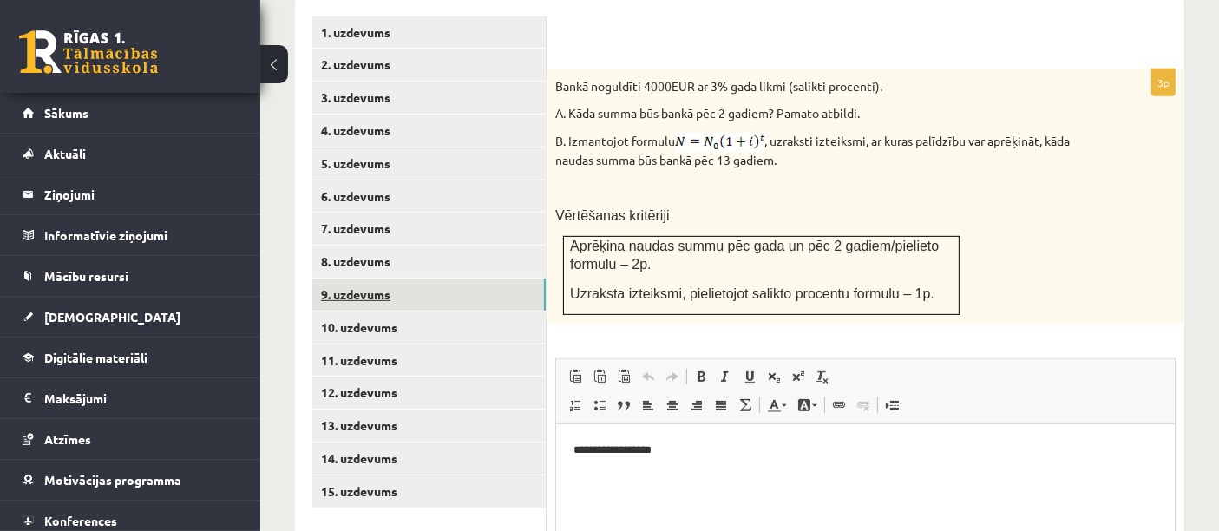
click at [356, 279] on link "9. uzdevums" at bounding box center [428, 295] width 233 height 32
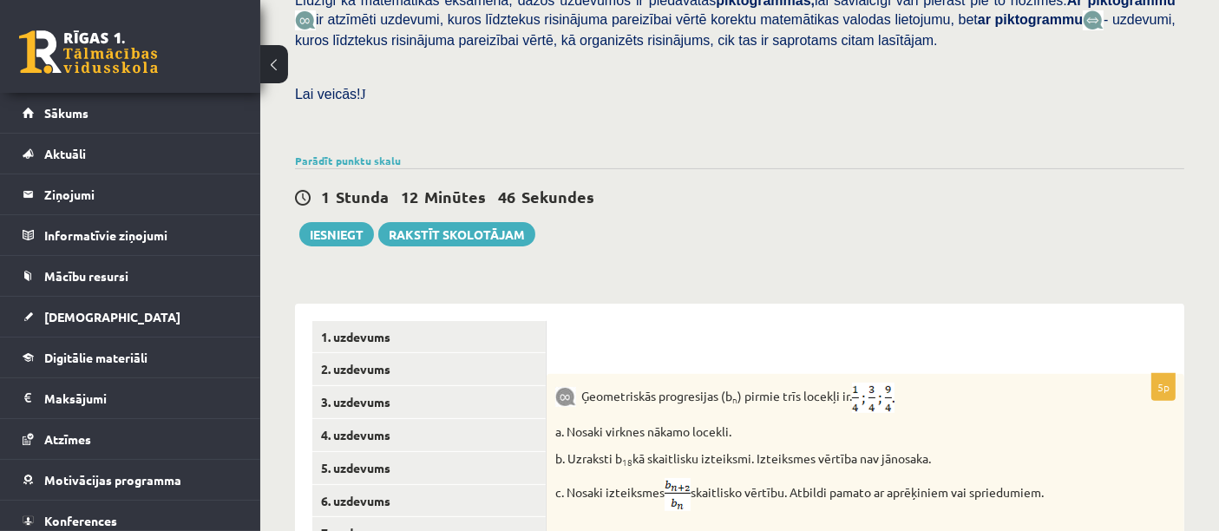
scroll to position [327, 0]
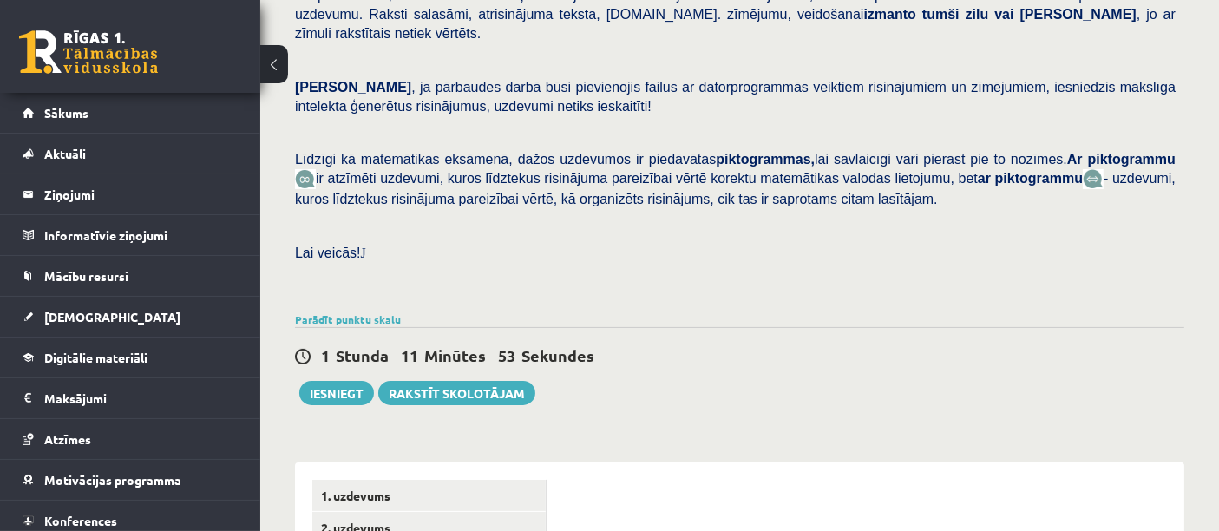
click at [686, 355] on div "1 Stunda 11 Minūtes 53 Sekundes Ieskaite saglabāta! Iesniegt Rakstīt skolotājam" at bounding box center [740, 366] width 890 height 78
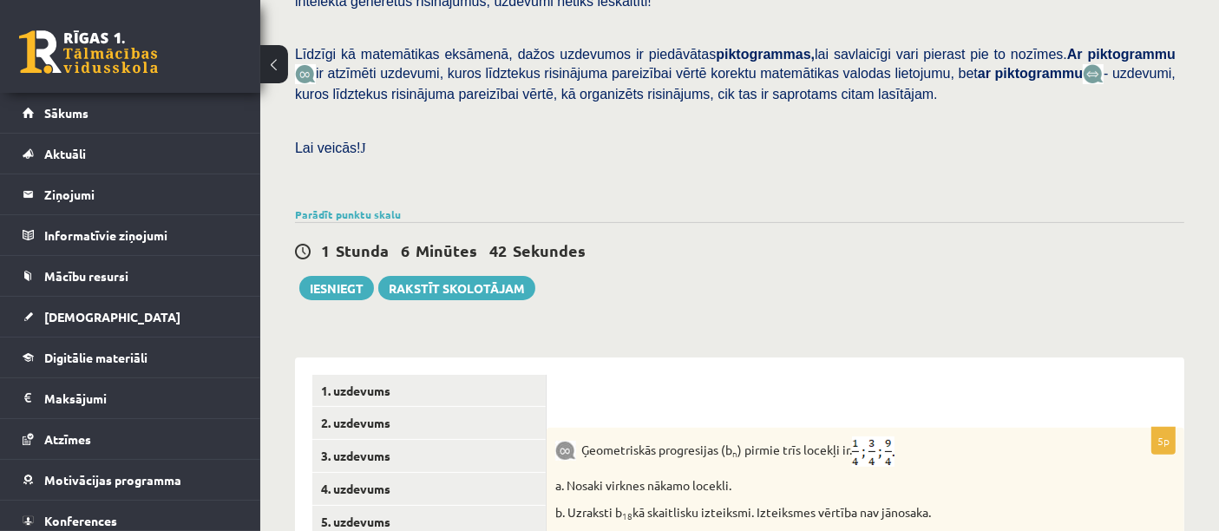
scroll to position [437, 0]
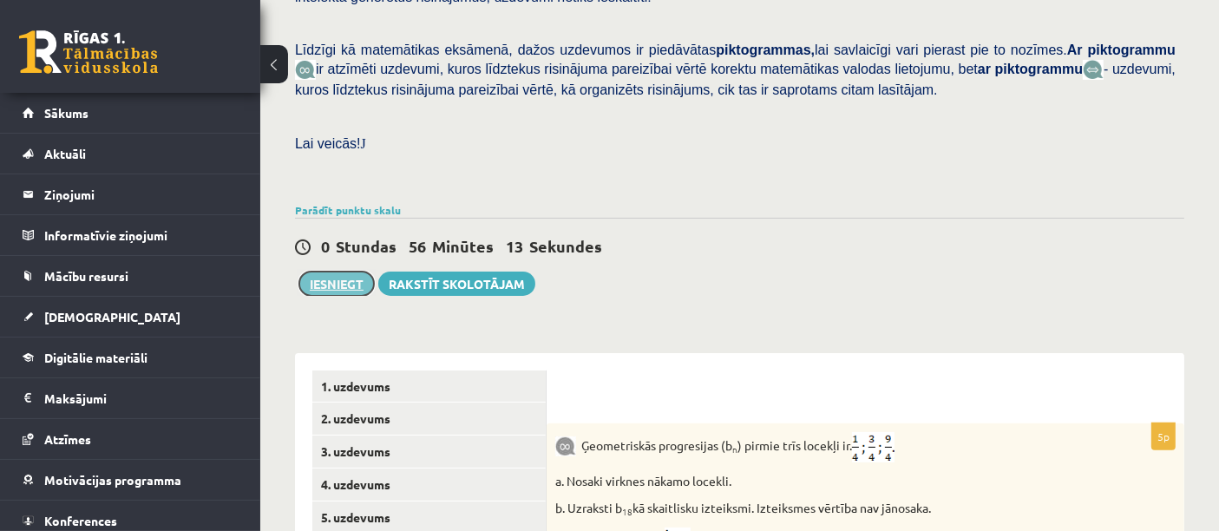
click at [332, 272] on button "Iesniegt" at bounding box center [336, 284] width 75 height 24
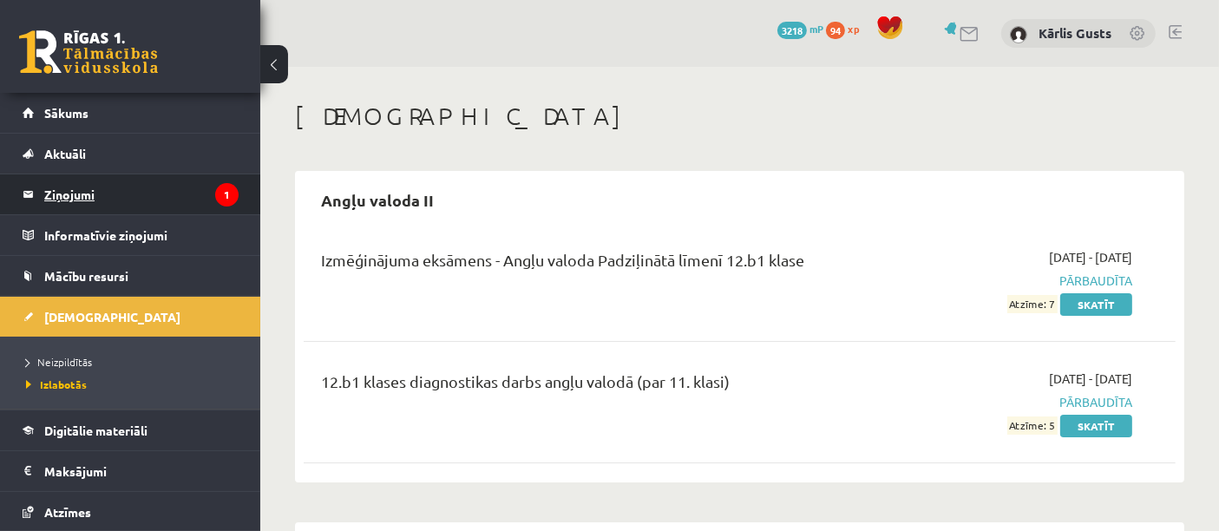
click at [146, 187] on legend "Ziņojumi 1" at bounding box center [141, 194] width 194 height 40
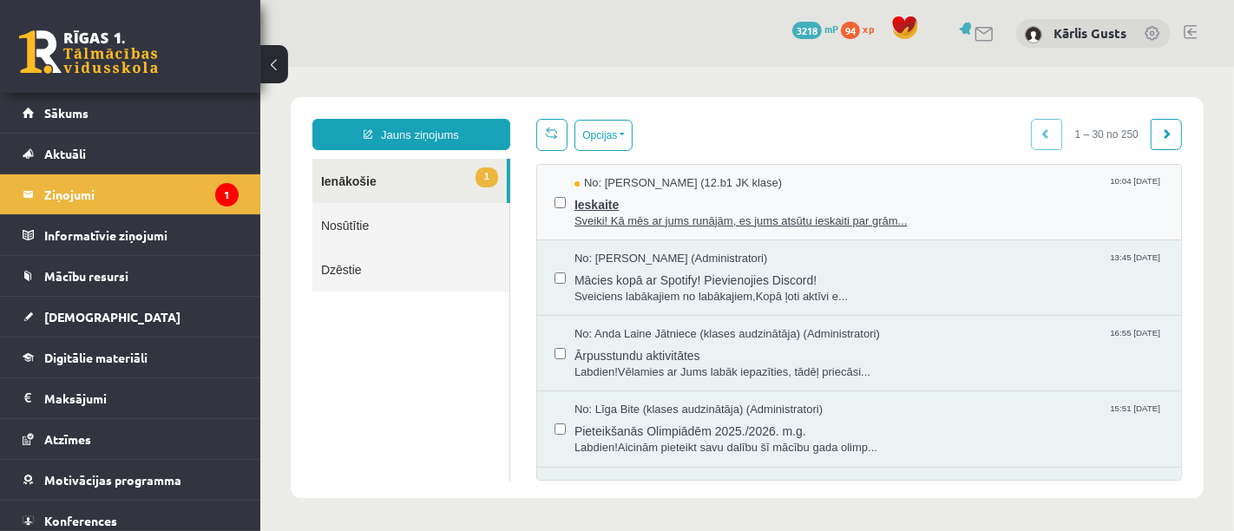
click at [651, 200] on span "Ieskaite" at bounding box center [868, 202] width 589 height 22
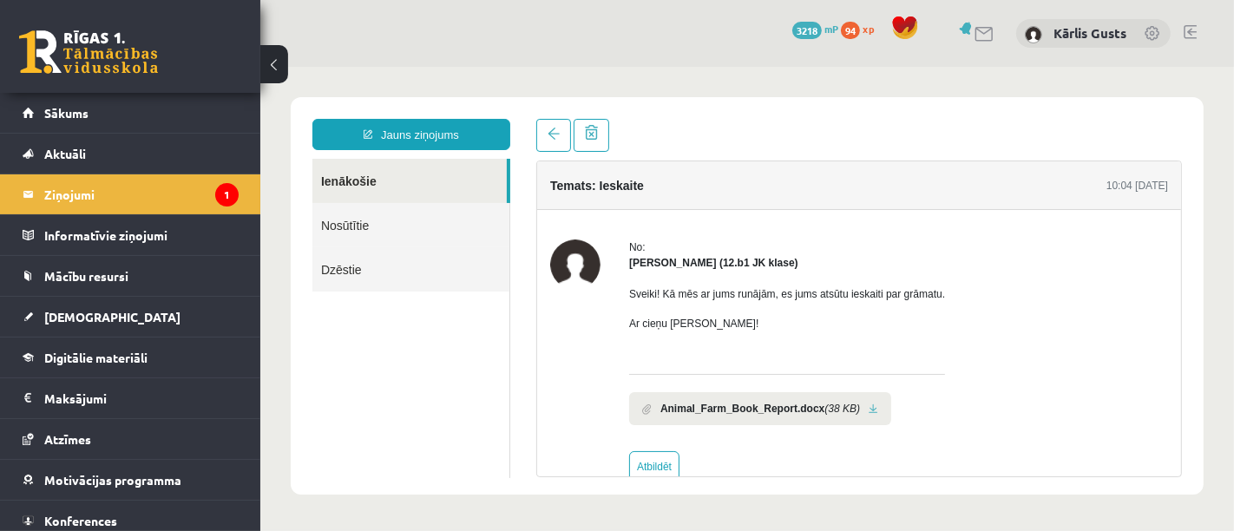
click at [868, 409] on link at bounding box center [873, 408] width 10 height 11
click at [148, 127] on link "Sākums" at bounding box center [131, 113] width 216 height 40
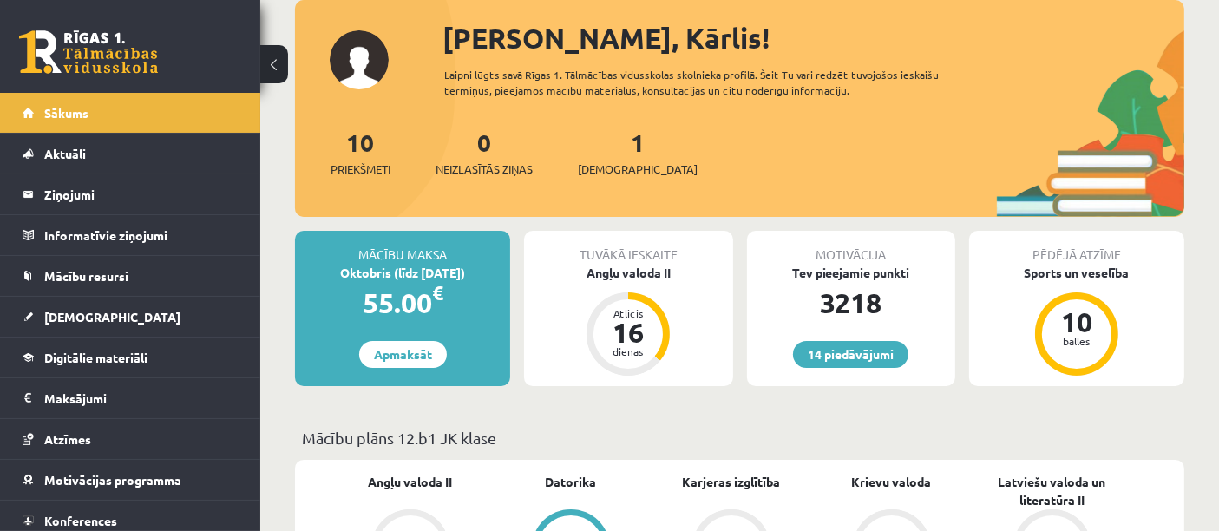
scroll to position [97, 0]
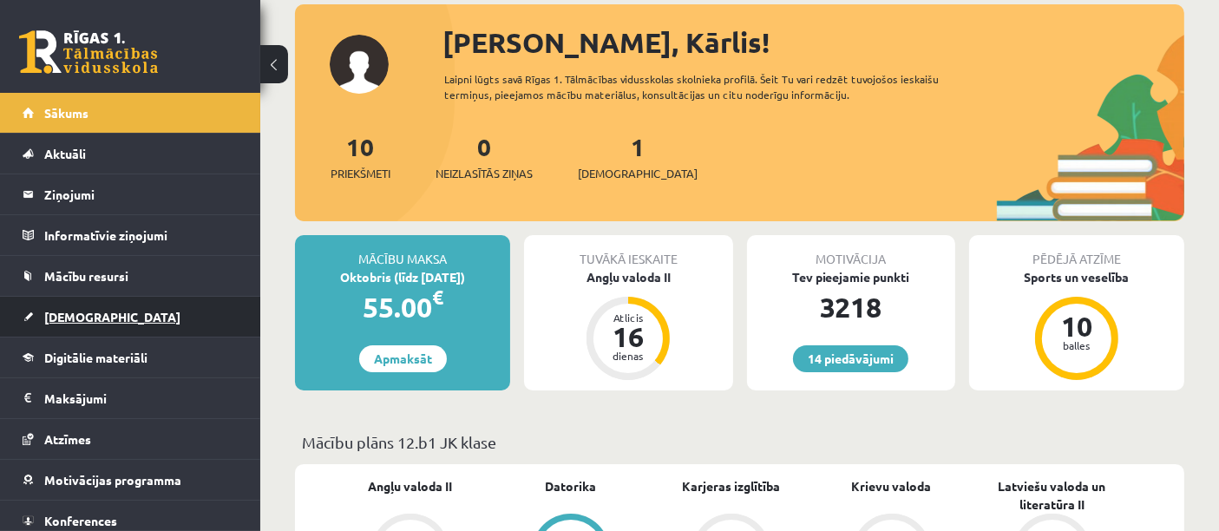
click at [90, 322] on span "[DEMOGRAPHIC_DATA]" at bounding box center [112, 317] width 136 height 16
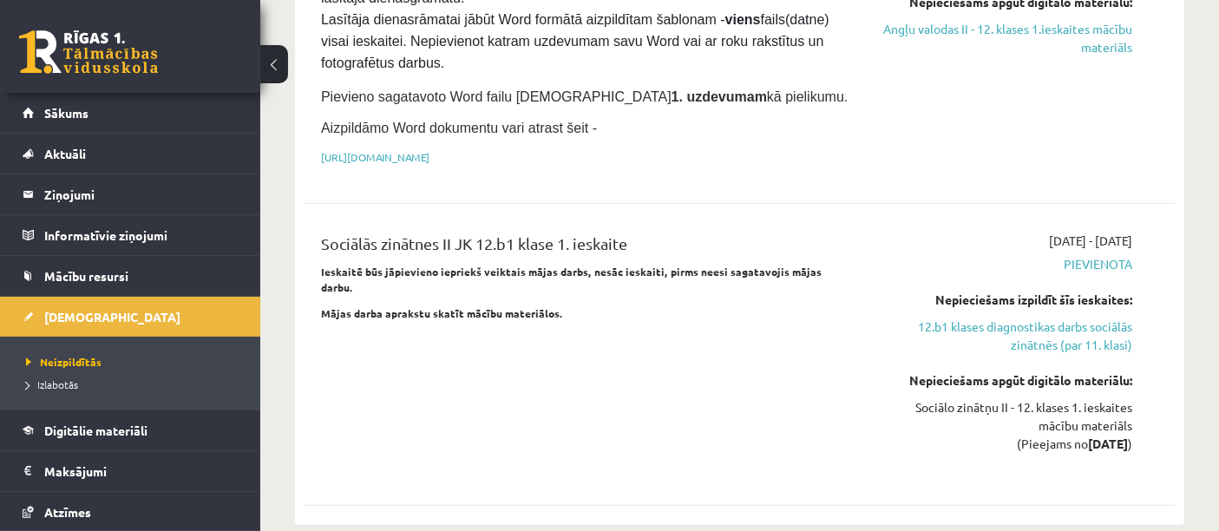
scroll to position [944, 0]
